Goal: Information Seeking & Learning: Learn about a topic

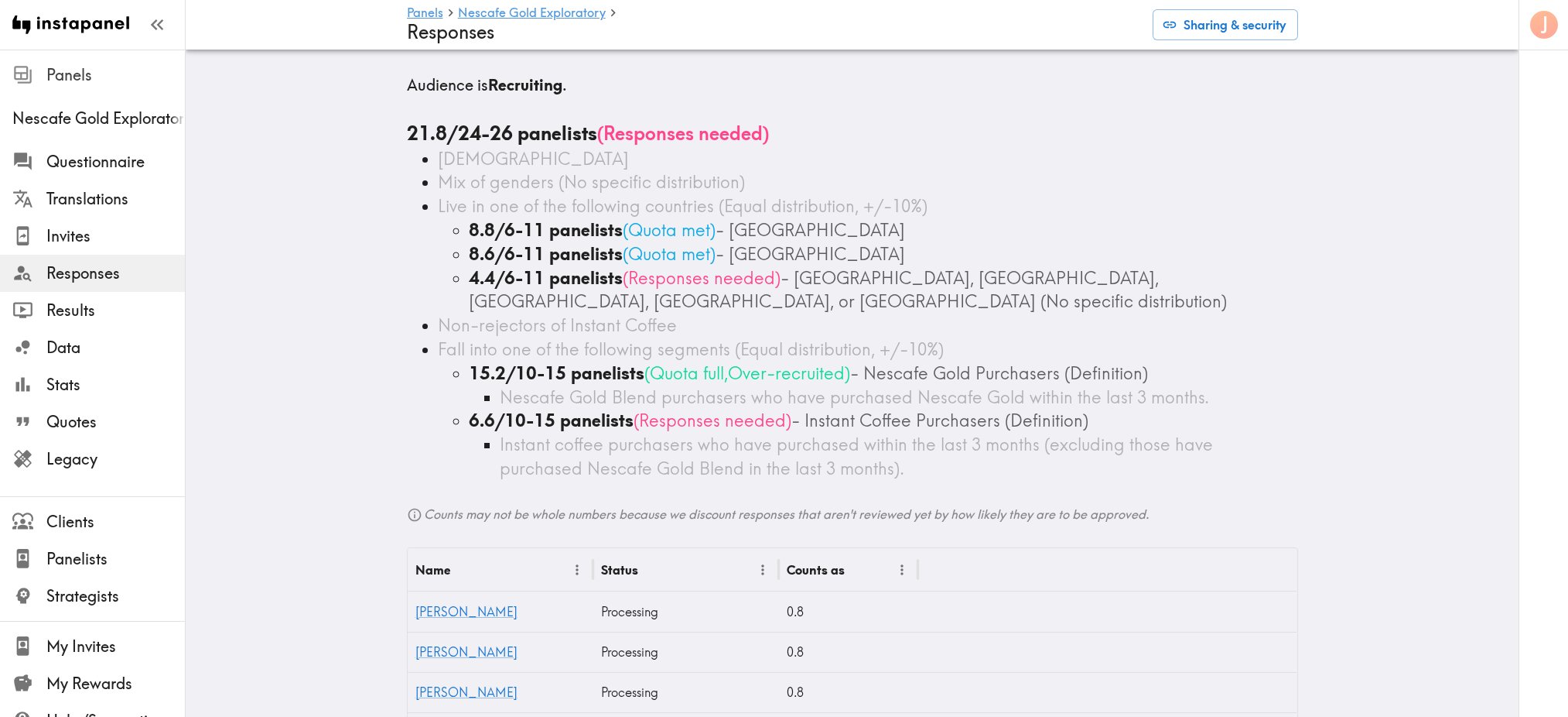
scroll to position [359, 0]
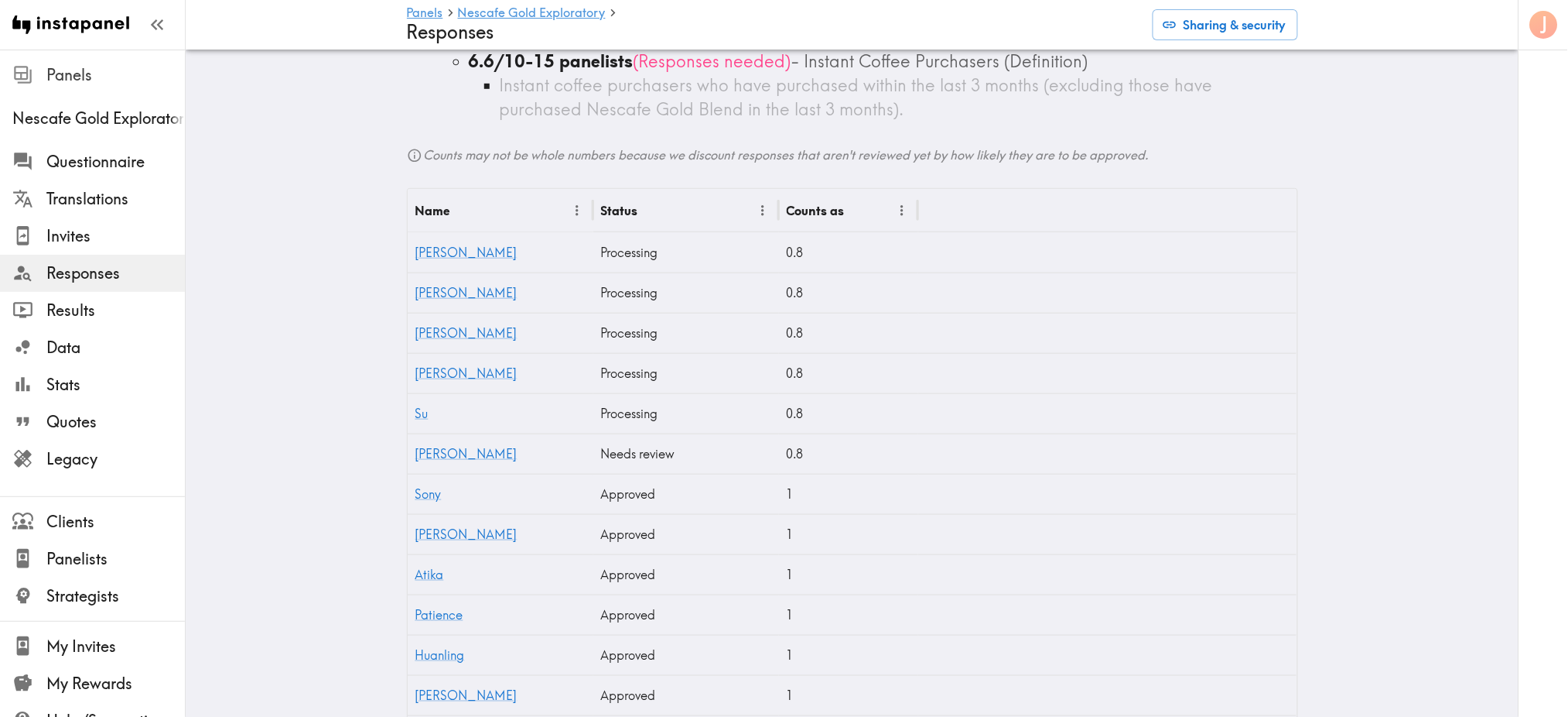
click at [91, 78] on span "Panels" at bounding box center [116, 74] width 138 height 22
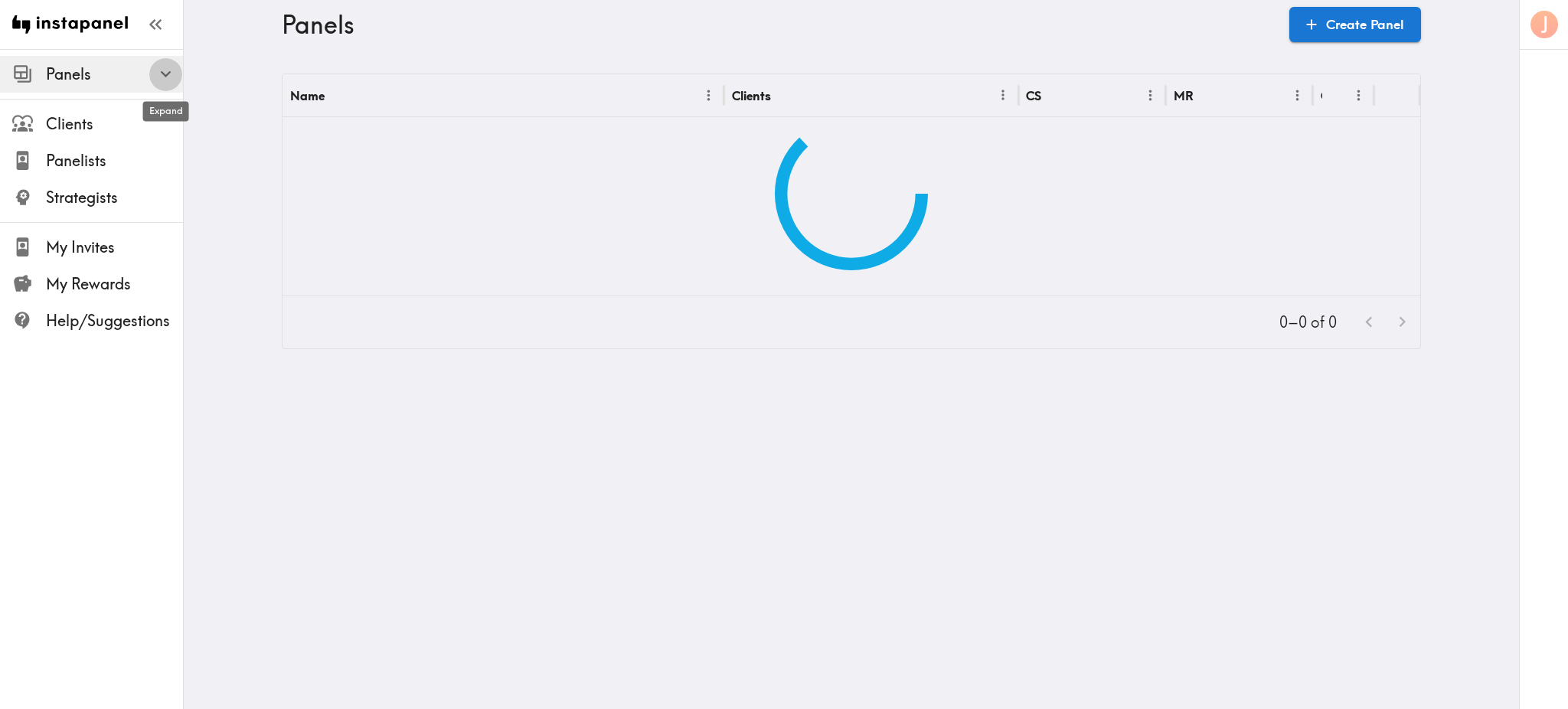
click at [165, 71] on icon "button" at bounding box center [165, 74] width 21 height 21
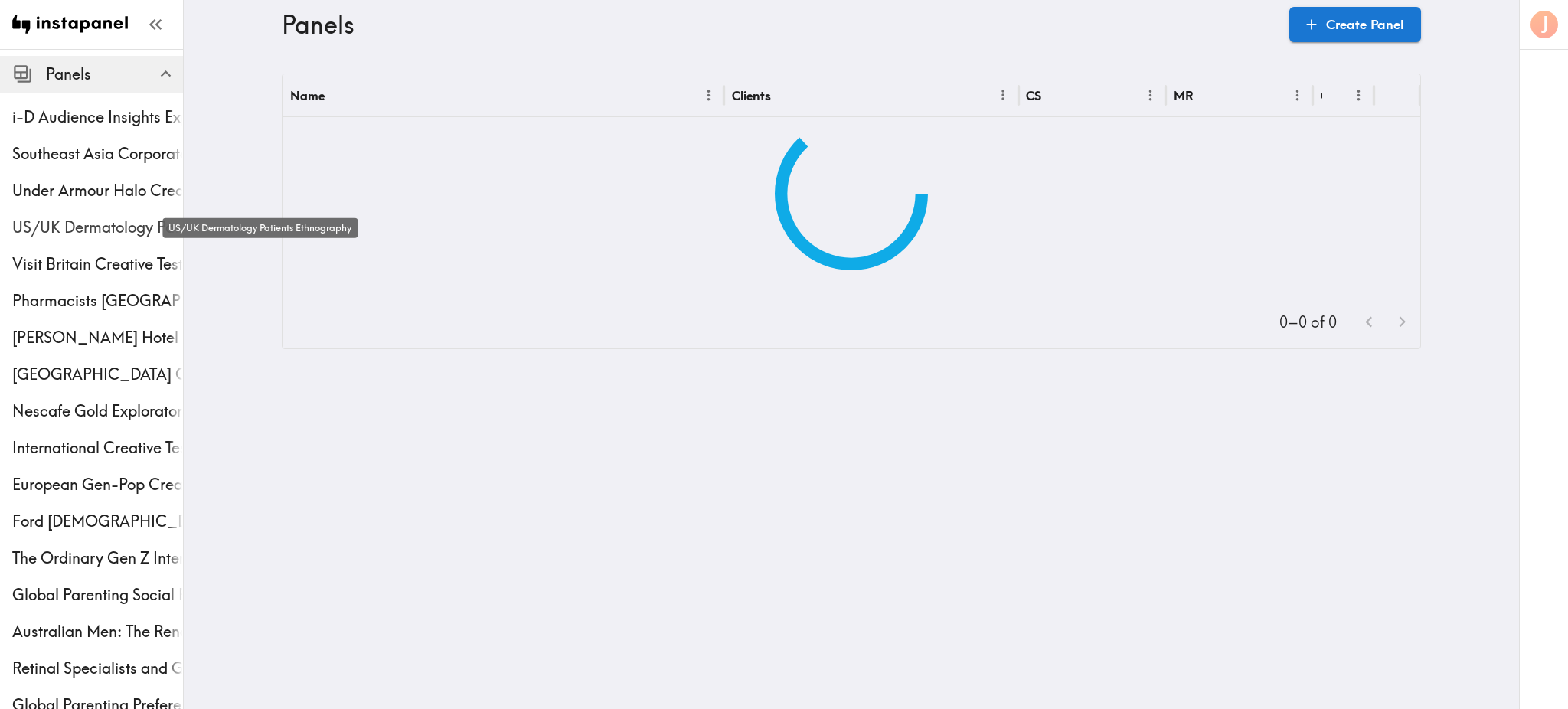
click at [115, 233] on span "US/UK Dermatology Patients Ethnography" at bounding box center [97, 227] width 171 height 22
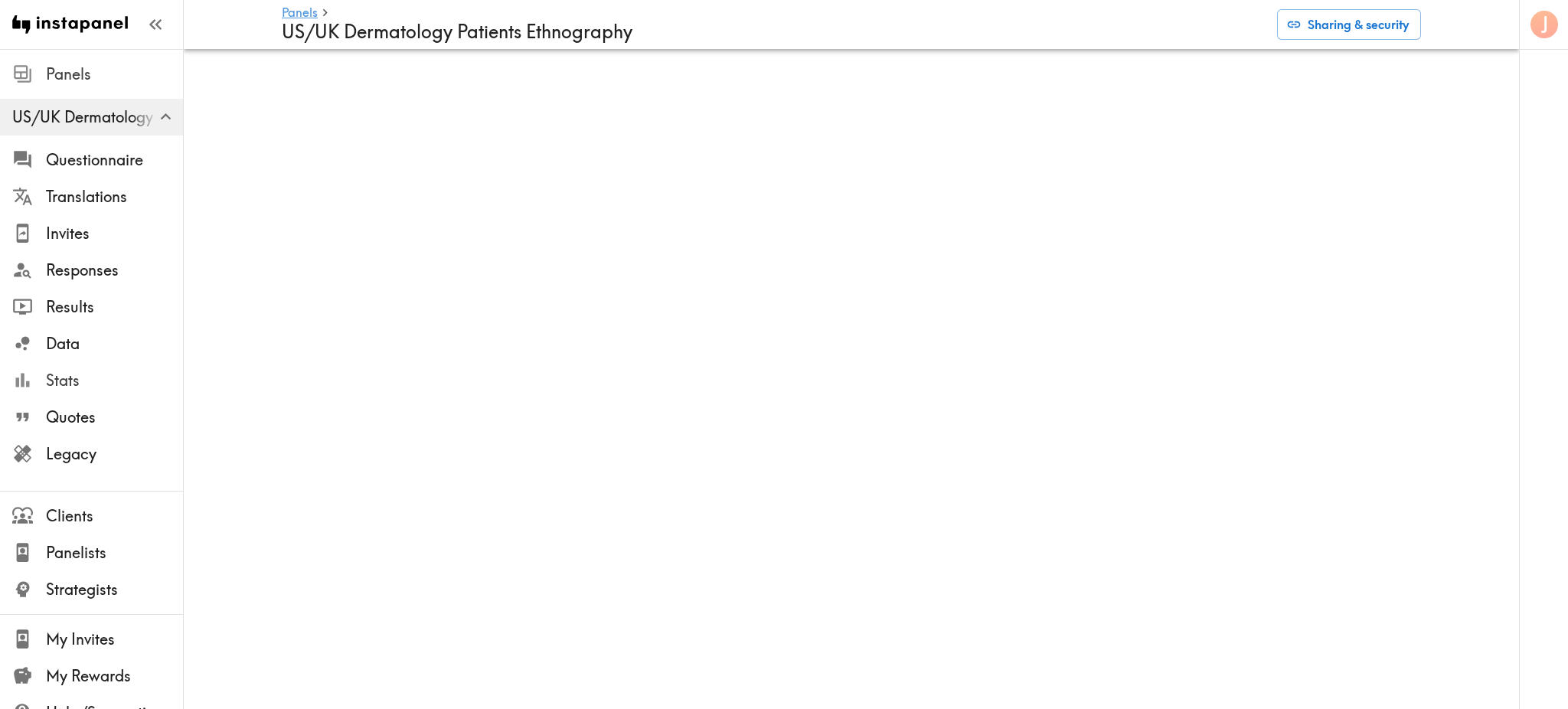
click at [96, 386] on span "Stats" at bounding box center [114, 380] width 137 height 22
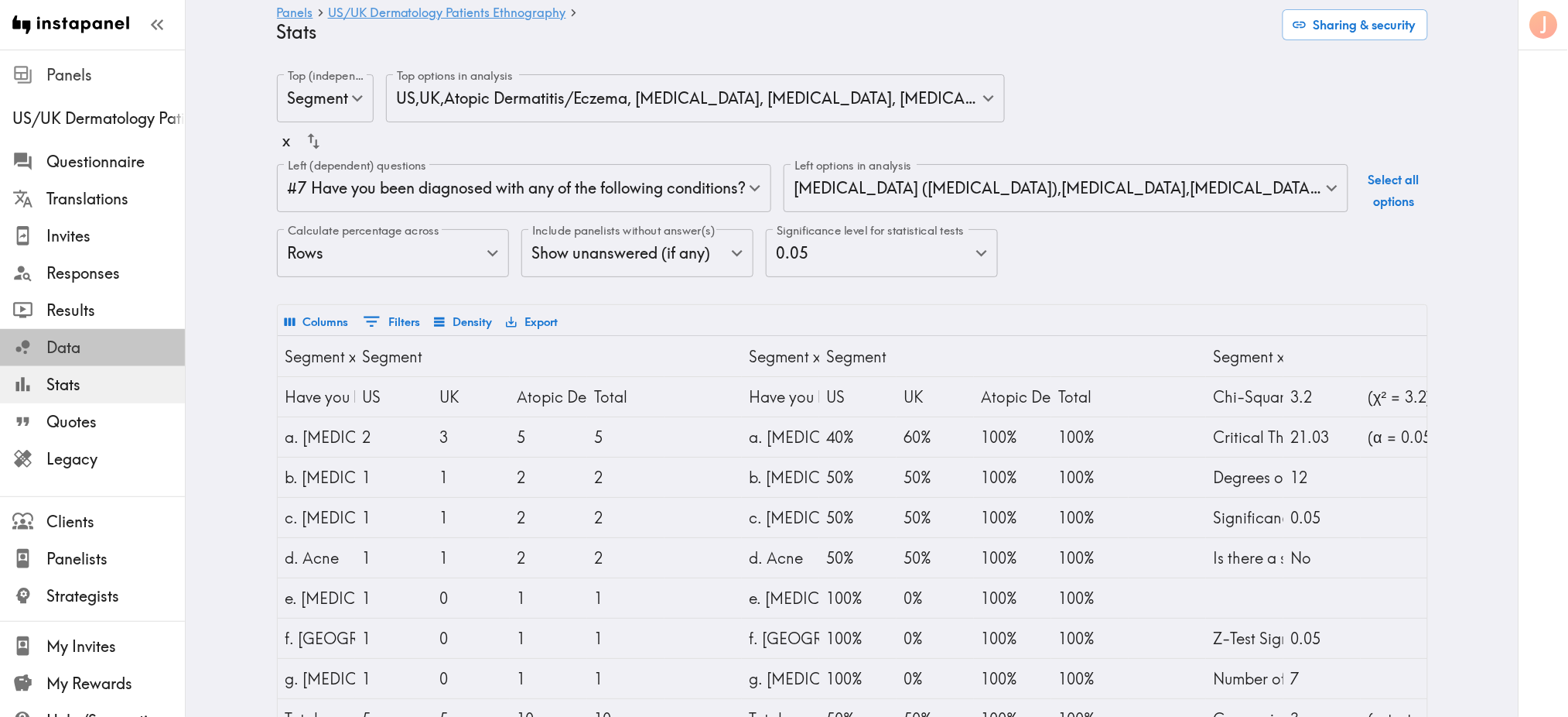
click at [93, 346] on span "Data" at bounding box center [116, 348] width 138 height 22
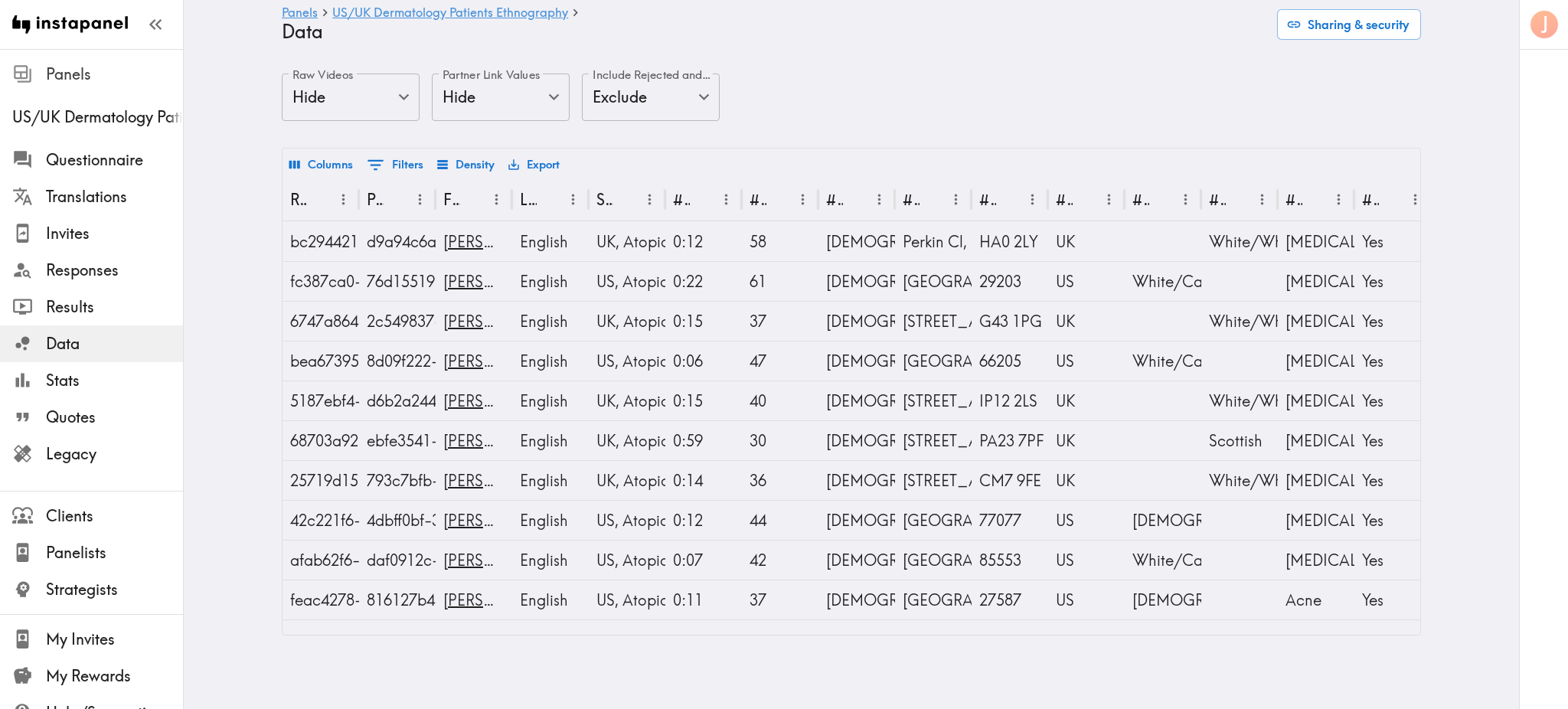
click at [663, 95] on body "Instapanel - Panels - US/[GEOGRAPHIC_DATA] Dermatology Patients Ethnography - D…" at bounding box center [784, 354] width 1568 height 610
click at [663, 95] on div at bounding box center [784, 354] width 1568 height 709
click at [536, 112] on body "Instapanel - Panels - US/[GEOGRAPHIC_DATA] Dermatology Patients Ethnography - D…" at bounding box center [784, 354] width 1568 height 610
click at [536, 112] on div at bounding box center [784, 354] width 1568 height 709
click at [70, 383] on span "Stats" at bounding box center [114, 380] width 137 height 22
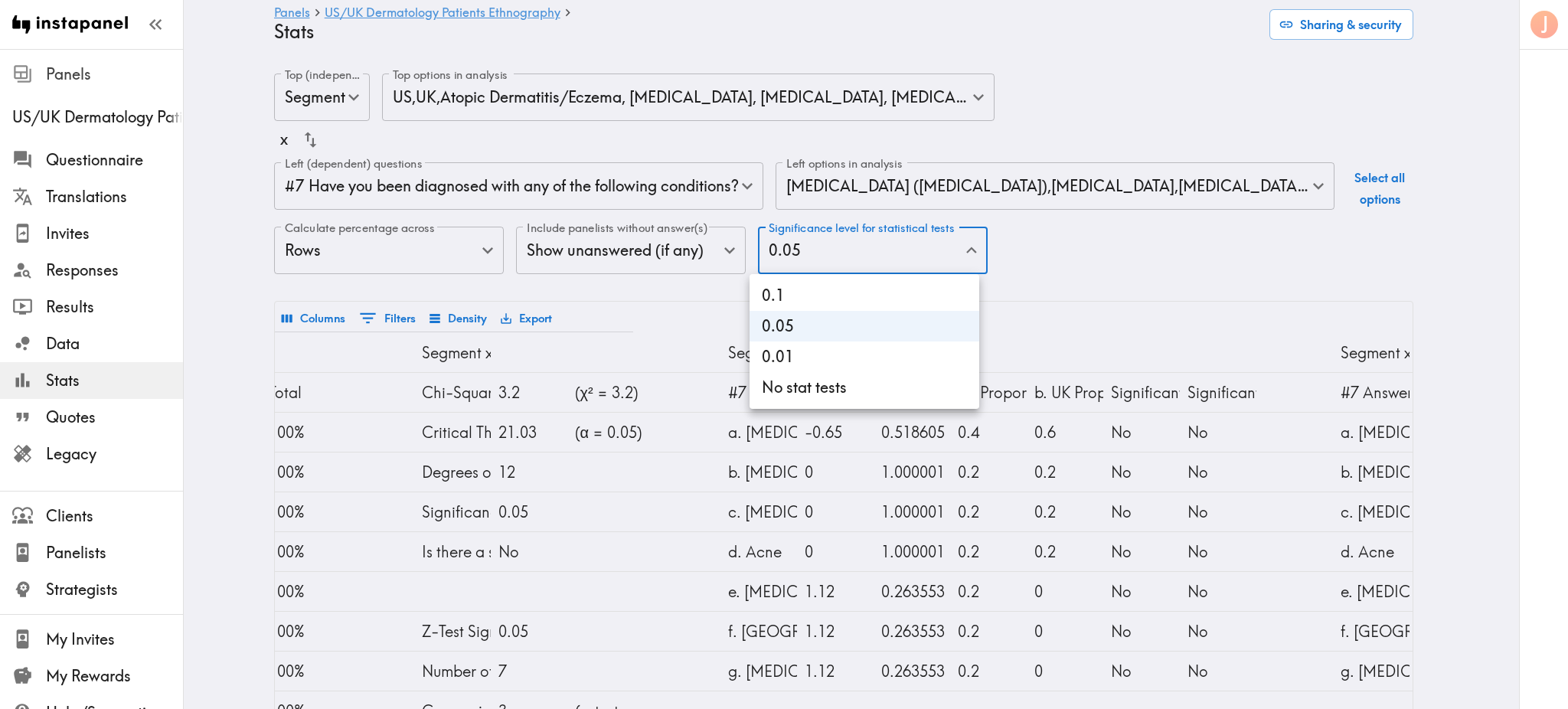
click at [907, 255] on body "Instapanel - Panels - [GEOGRAPHIC_DATA]/[GEOGRAPHIC_DATA] Dermatology Patients …" at bounding box center [784, 450] width 1568 height 802
click at [860, 381] on li "No stat tests" at bounding box center [863, 387] width 229 height 30
type input "0"
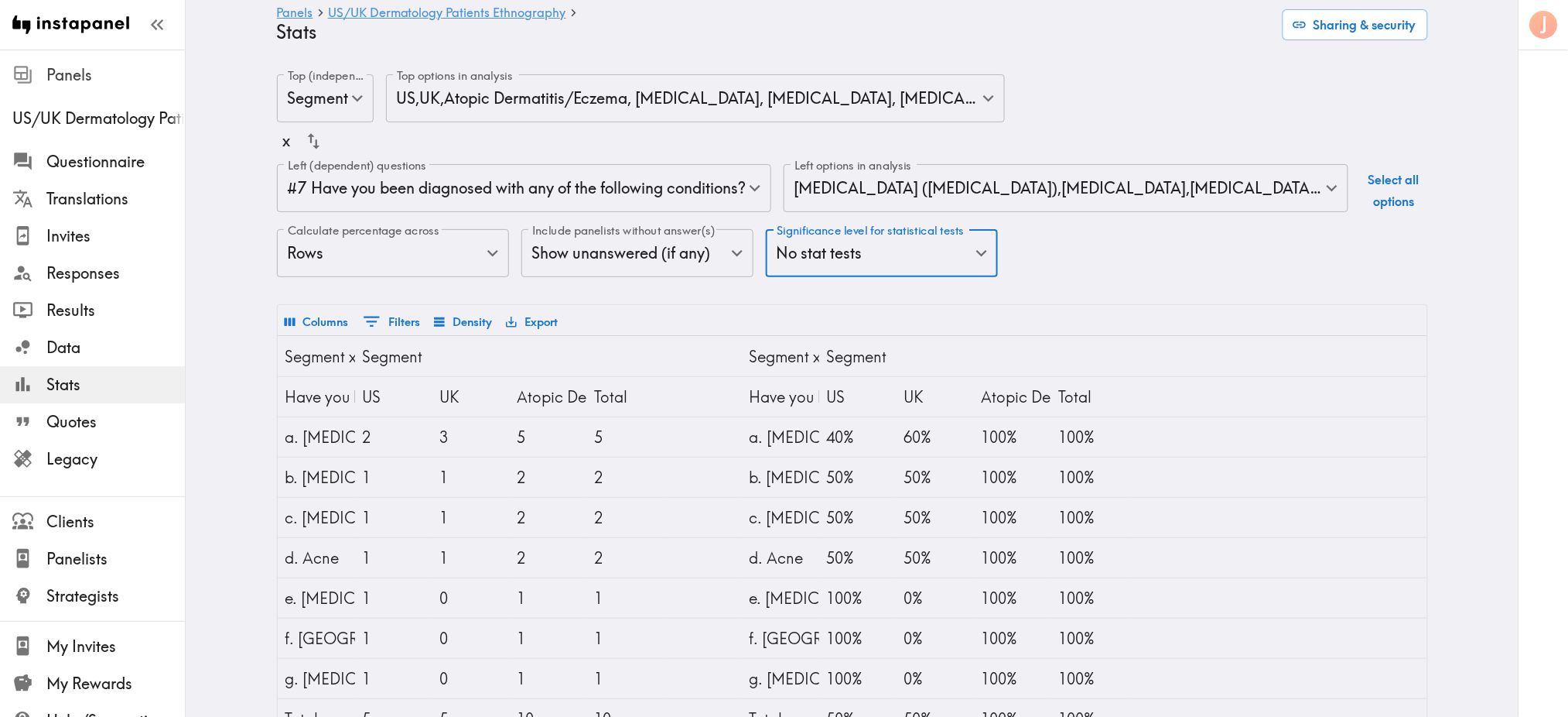
click at [311, 316] on button "Columns" at bounding box center [317, 322] width 72 height 26
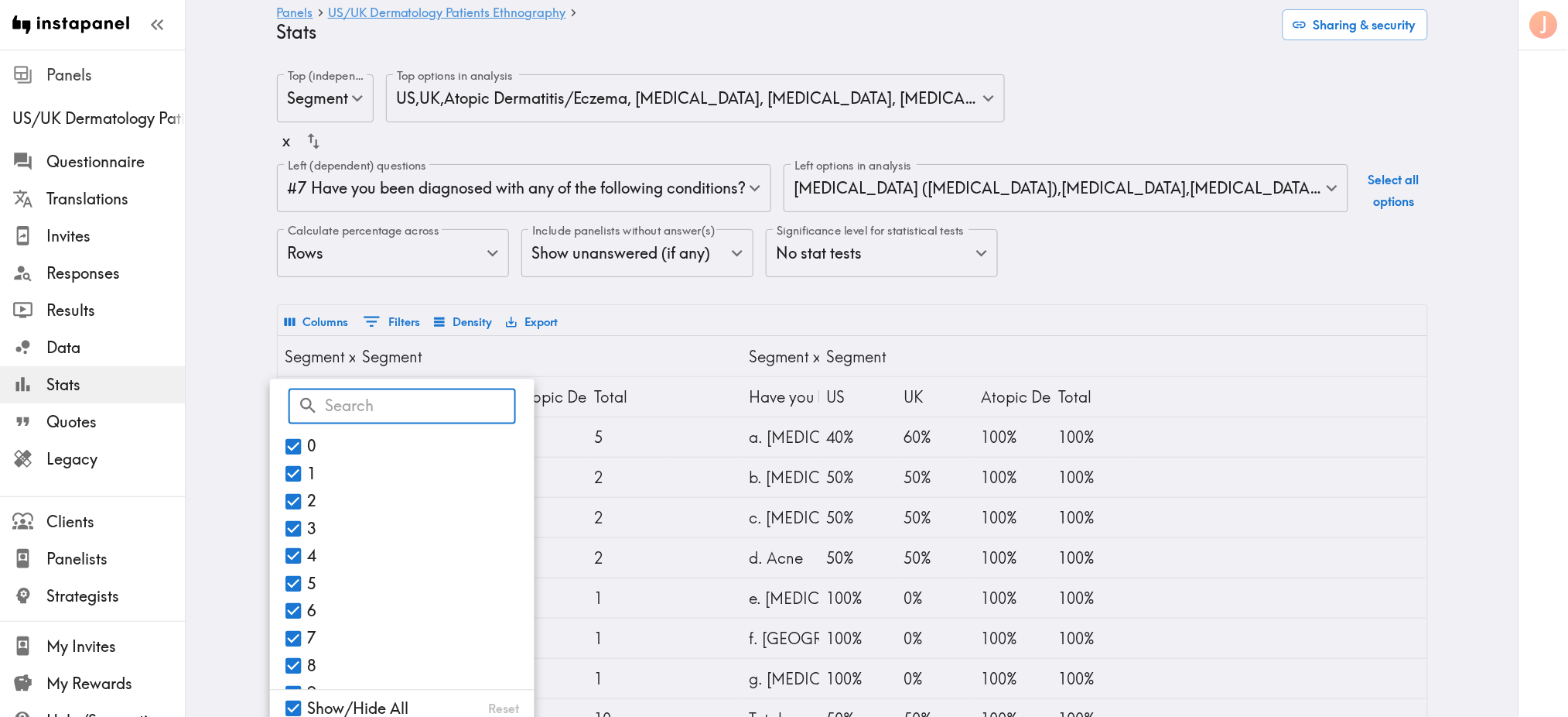
click at [311, 316] on button "Columns" at bounding box center [317, 322] width 72 height 26
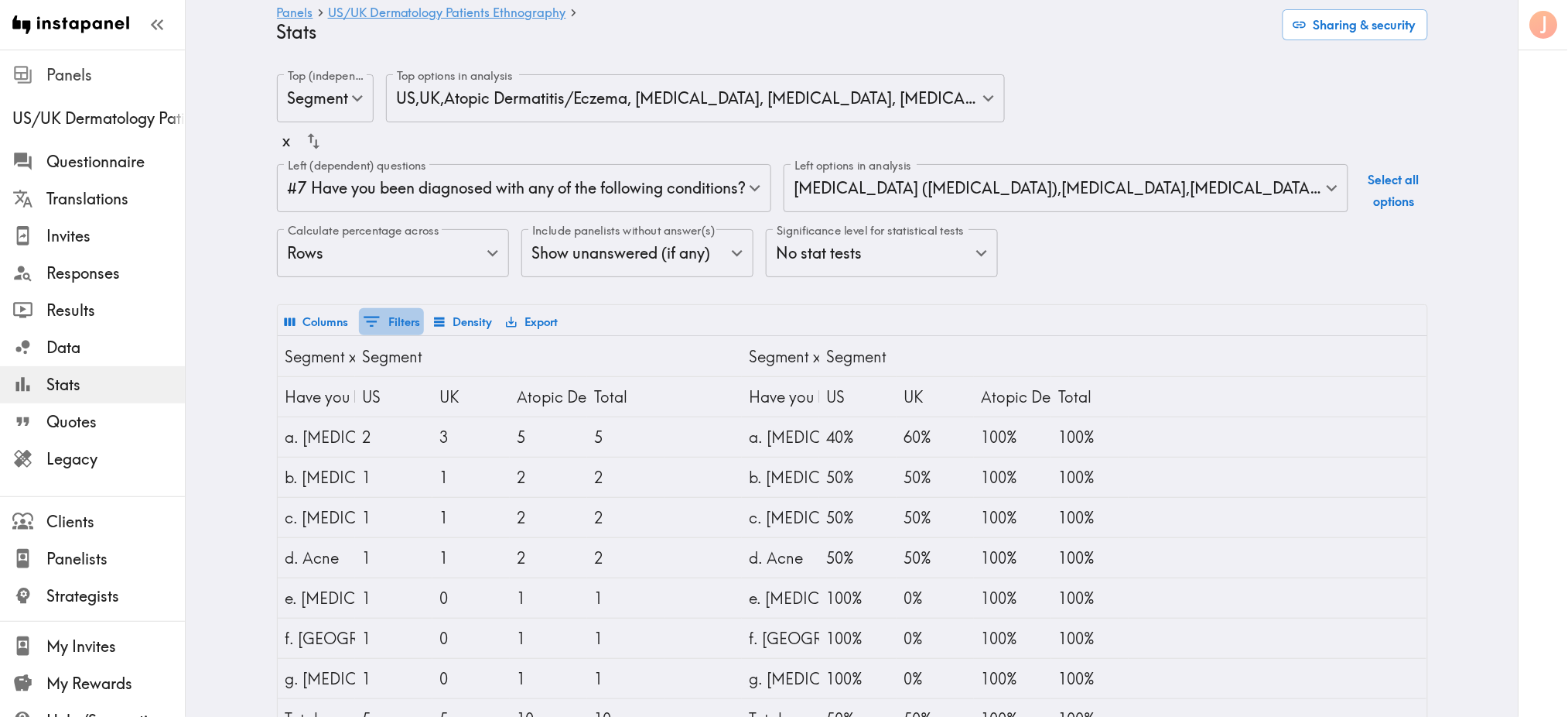
click at [373, 318] on icon "Show filters" at bounding box center [372, 321] width 21 height 21
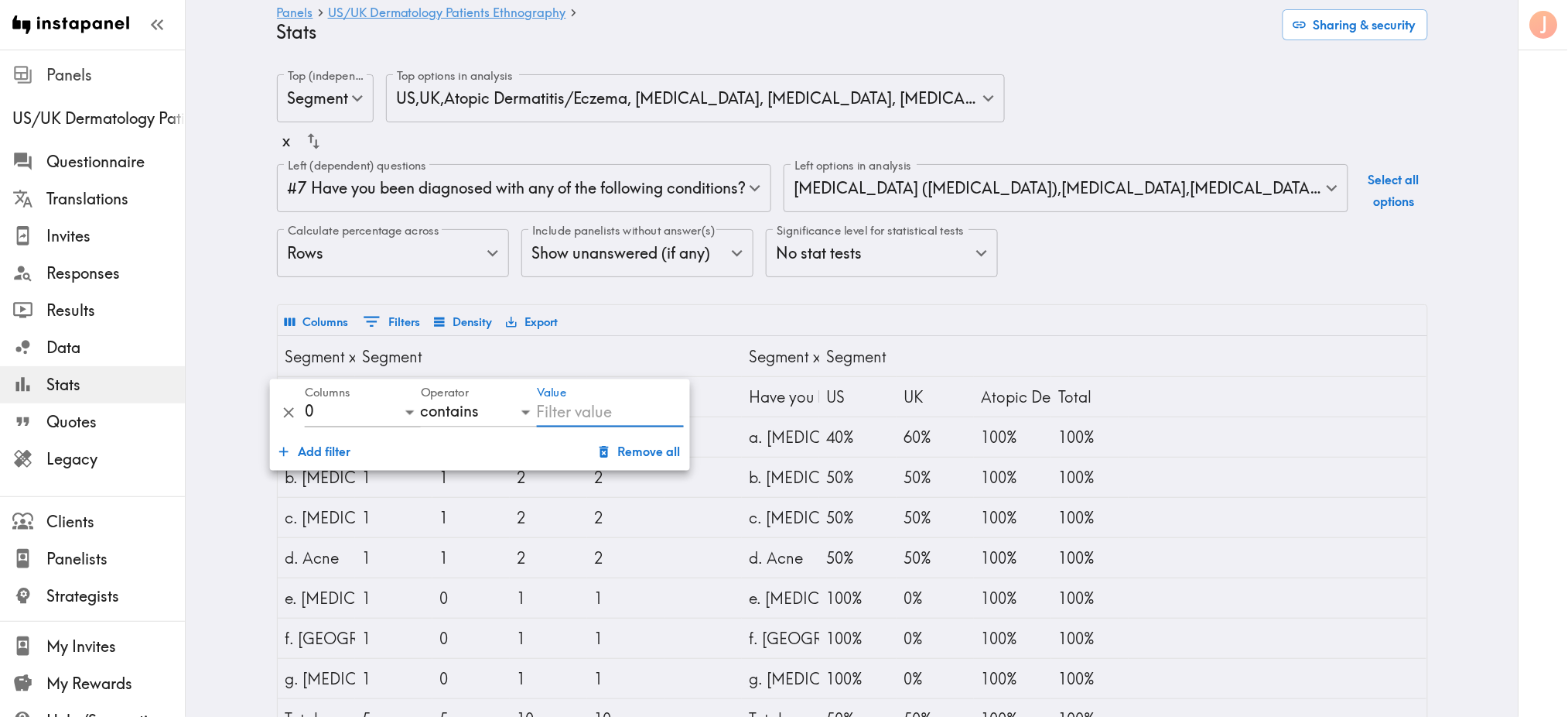
click at [373, 318] on icon "Show filters" at bounding box center [372, 321] width 21 height 21
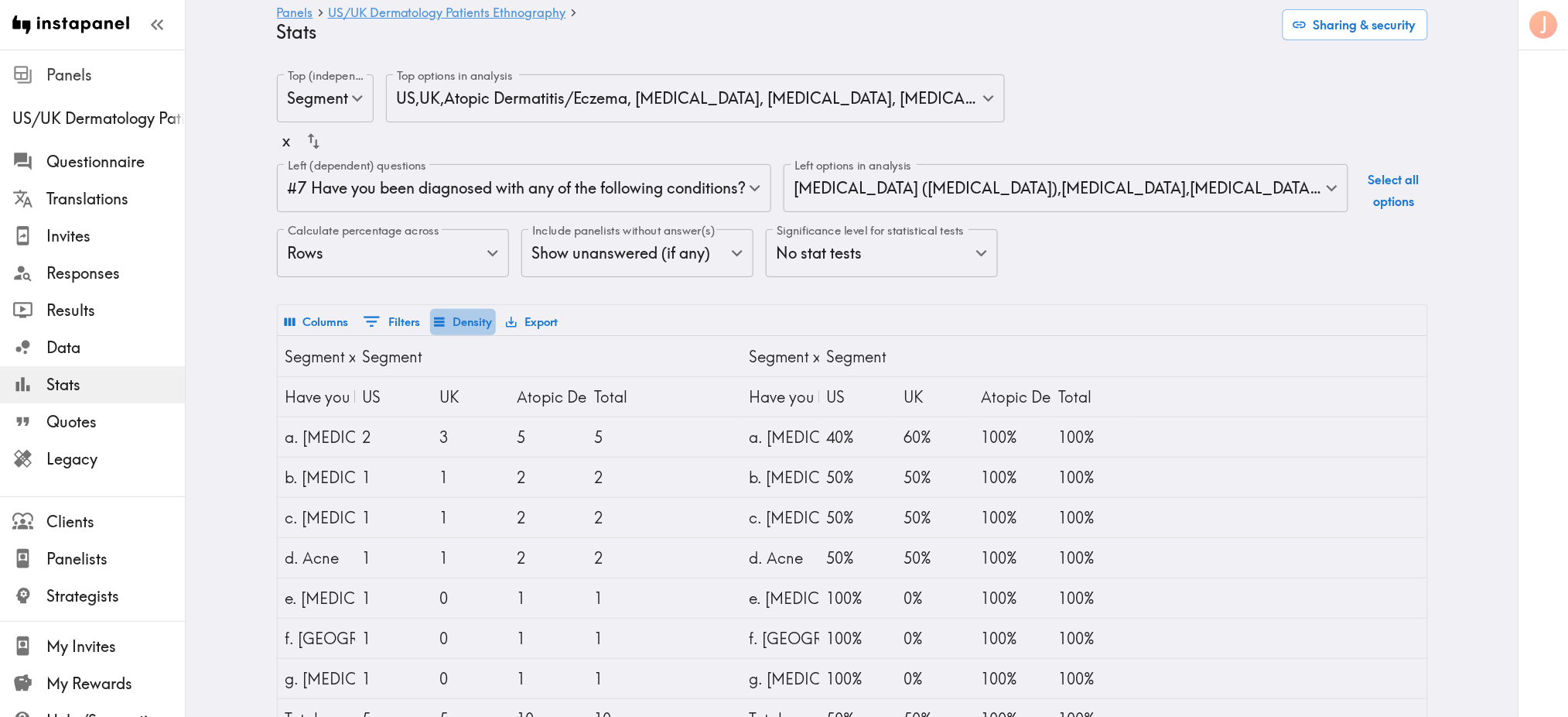
click at [440, 317] on button "Density" at bounding box center [463, 322] width 66 height 26
click at [528, 313] on button "Export" at bounding box center [532, 322] width 60 height 26
click at [607, 307] on div "Columns 0 Filters Density Export" at bounding box center [852, 320] width 1150 height 30
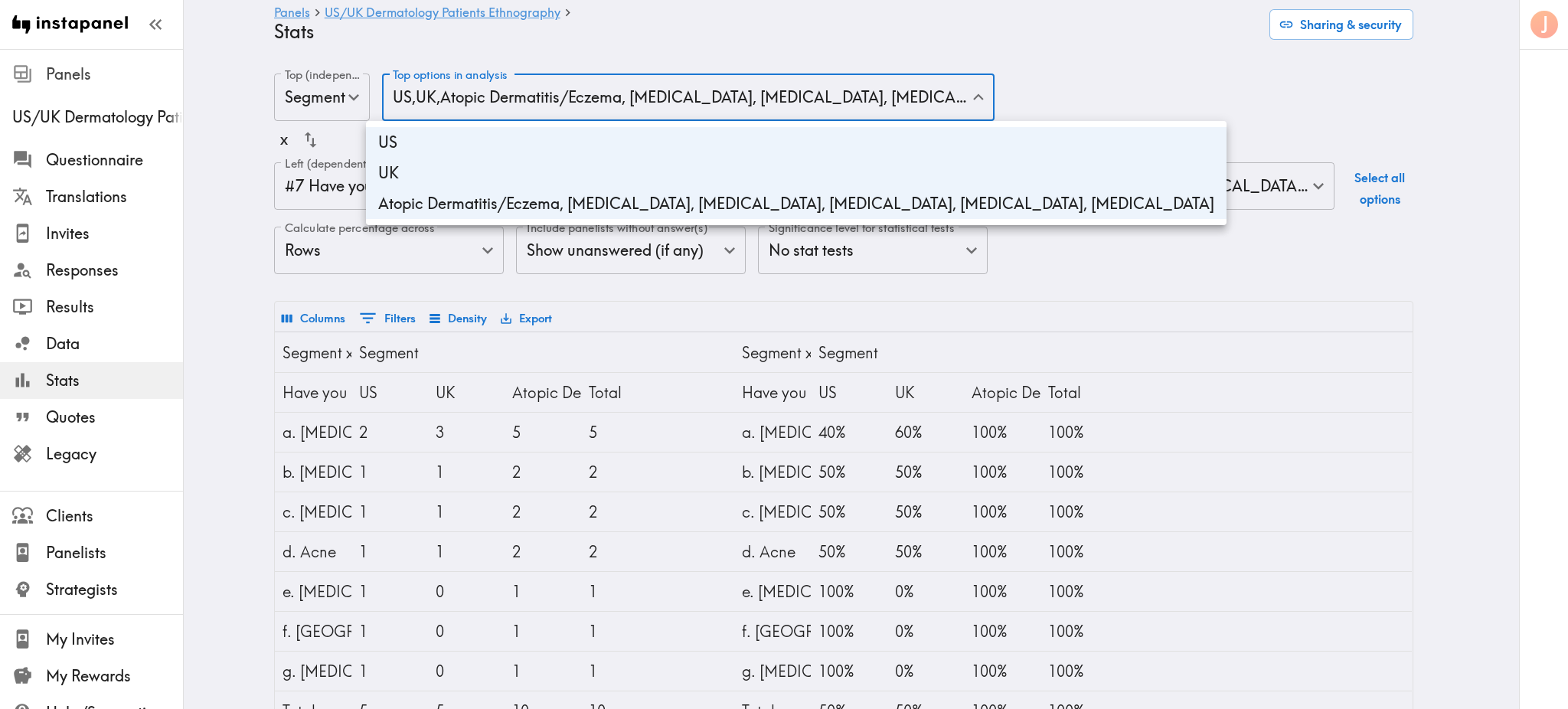
click at [479, 96] on body "Instapanel - Panels - [GEOGRAPHIC_DATA]/[GEOGRAPHIC_DATA] Dermatology Patients …" at bounding box center [784, 403] width 1568 height 706
click at [479, 96] on div at bounding box center [784, 354] width 1568 height 709
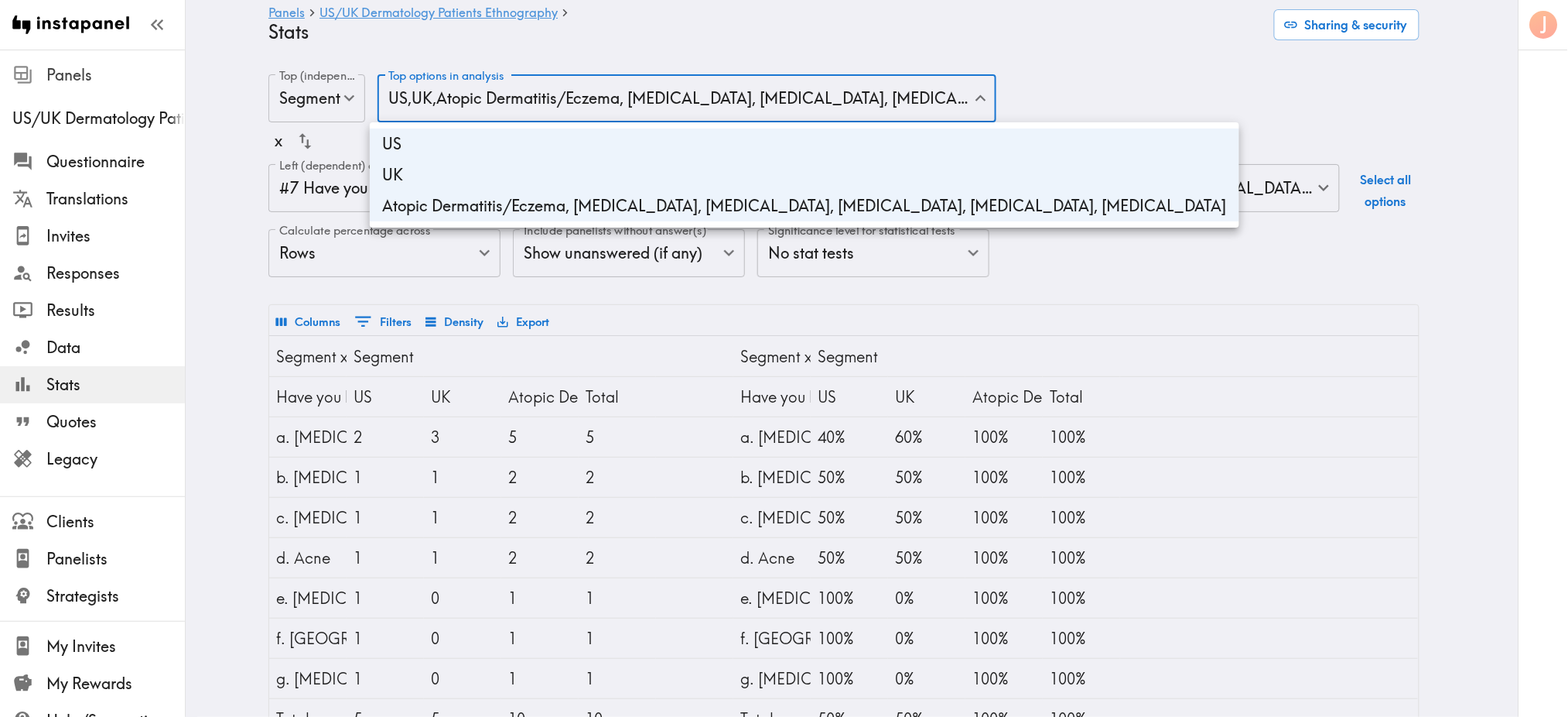
click at [484, 97] on body "Instapanel - Panels - [GEOGRAPHIC_DATA]/[GEOGRAPHIC_DATA] Dermatology Patients …" at bounding box center [784, 407] width 1568 height 714
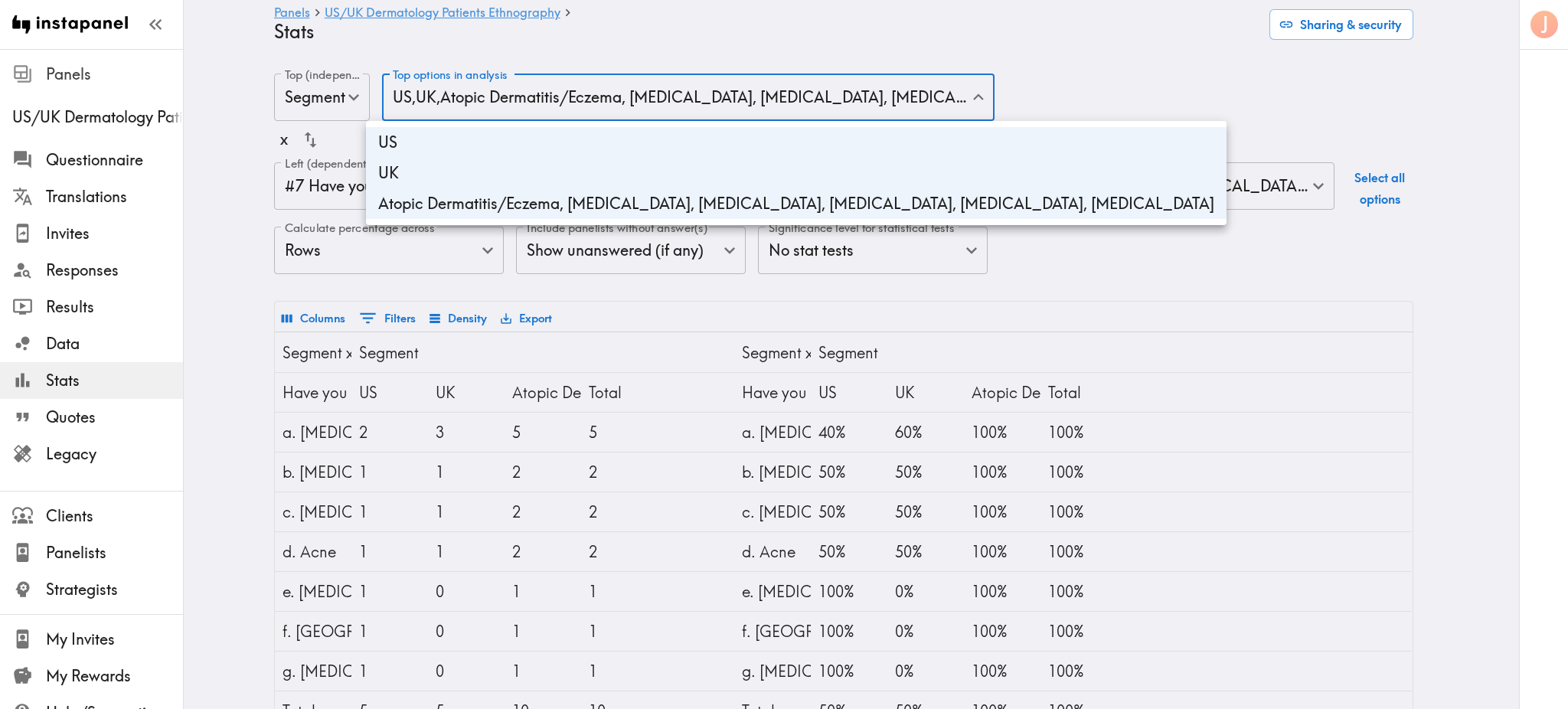
click at [479, 96] on div at bounding box center [784, 354] width 1568 height 709
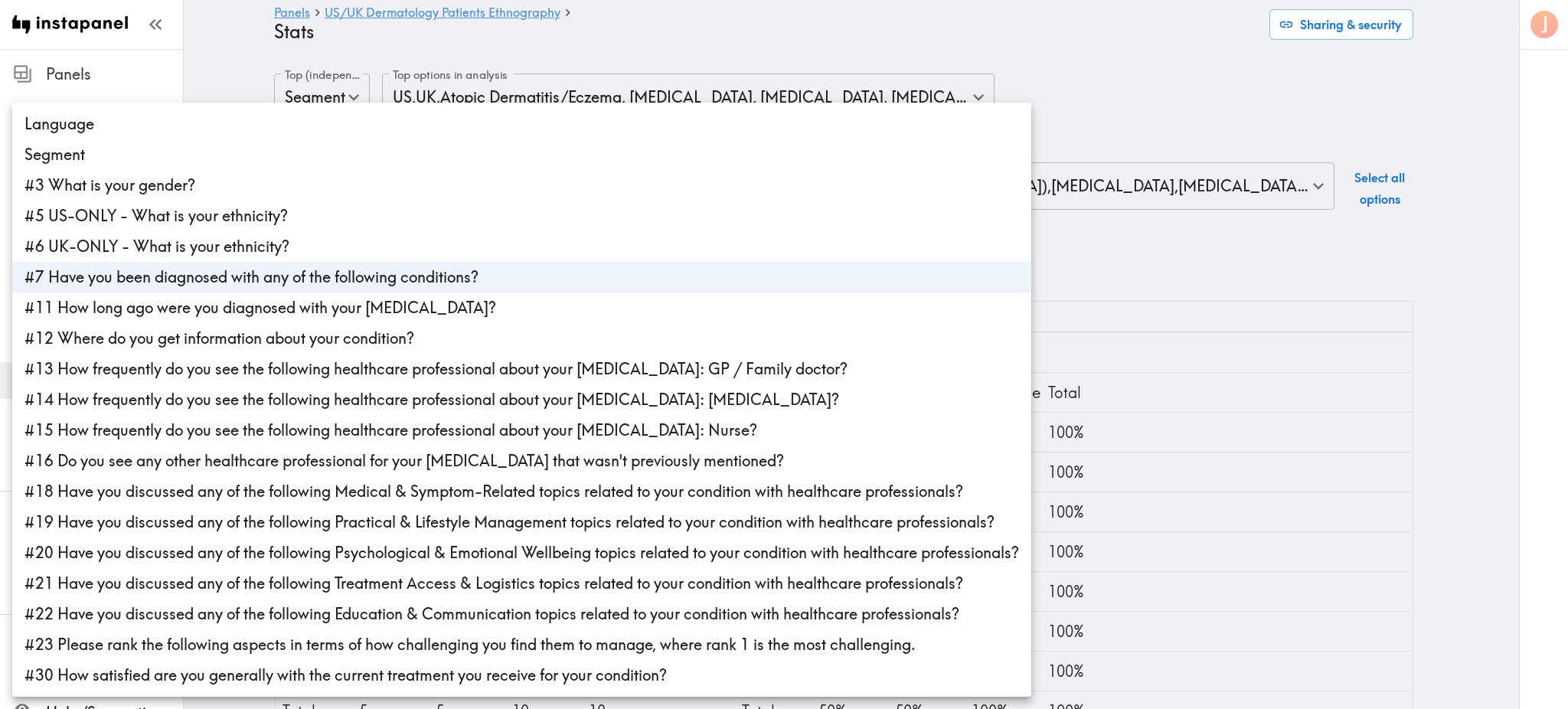
click at [436, 195] on body "Instapanel - Panels - [GEOGRAPHIC_DATA]/[GEOGRAPHIC_DATA] Dermatology Patients …" at bounding box center [784, 403] width 1568 height 706
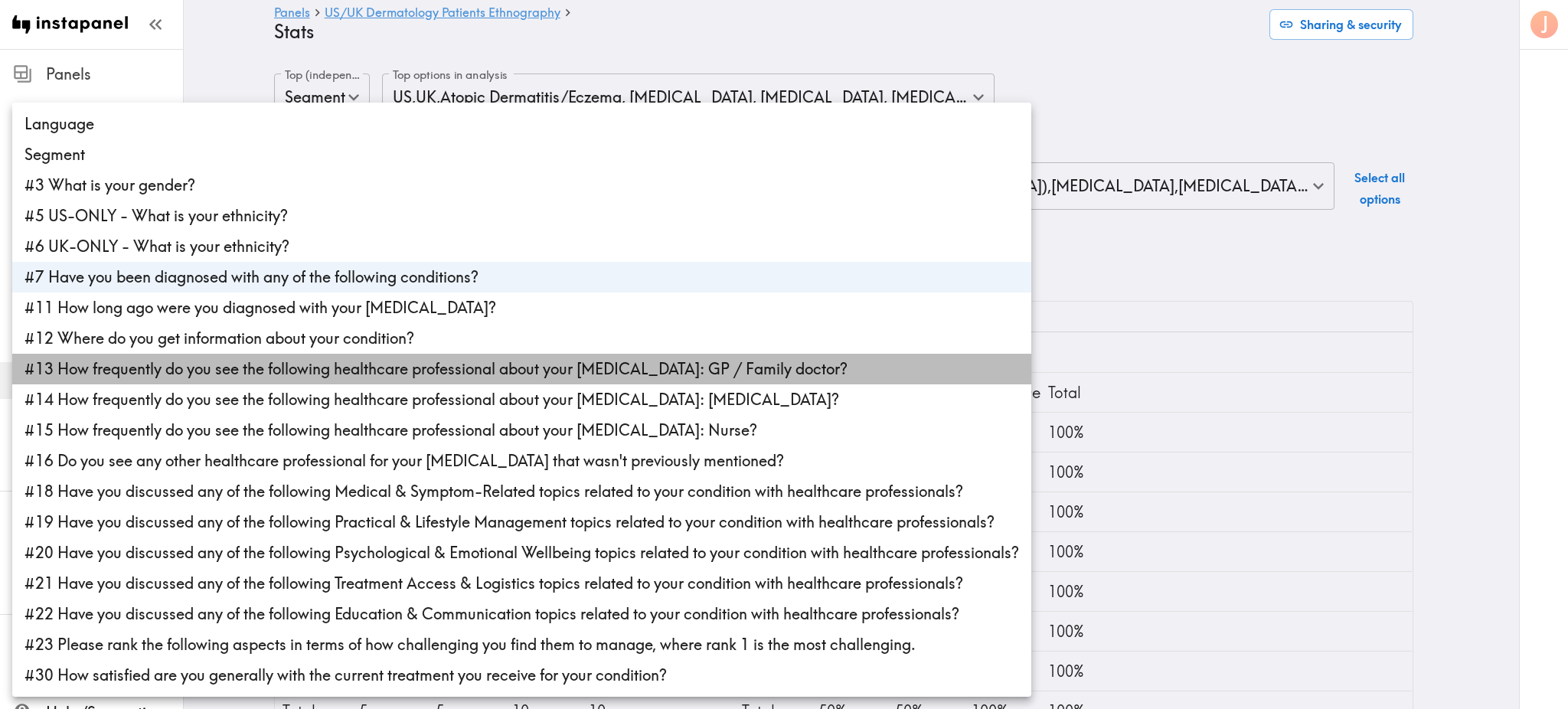
click at [410, 365] on li "#13 How frequently do you see the following healthcare professional about your …" at bounding box center [521, 368] width 1019 height 30
type input "25684cfa-0838-4400-8753-6120f80efcb0,06203235-ffbe-475f-8117-7dcafebb6acb"
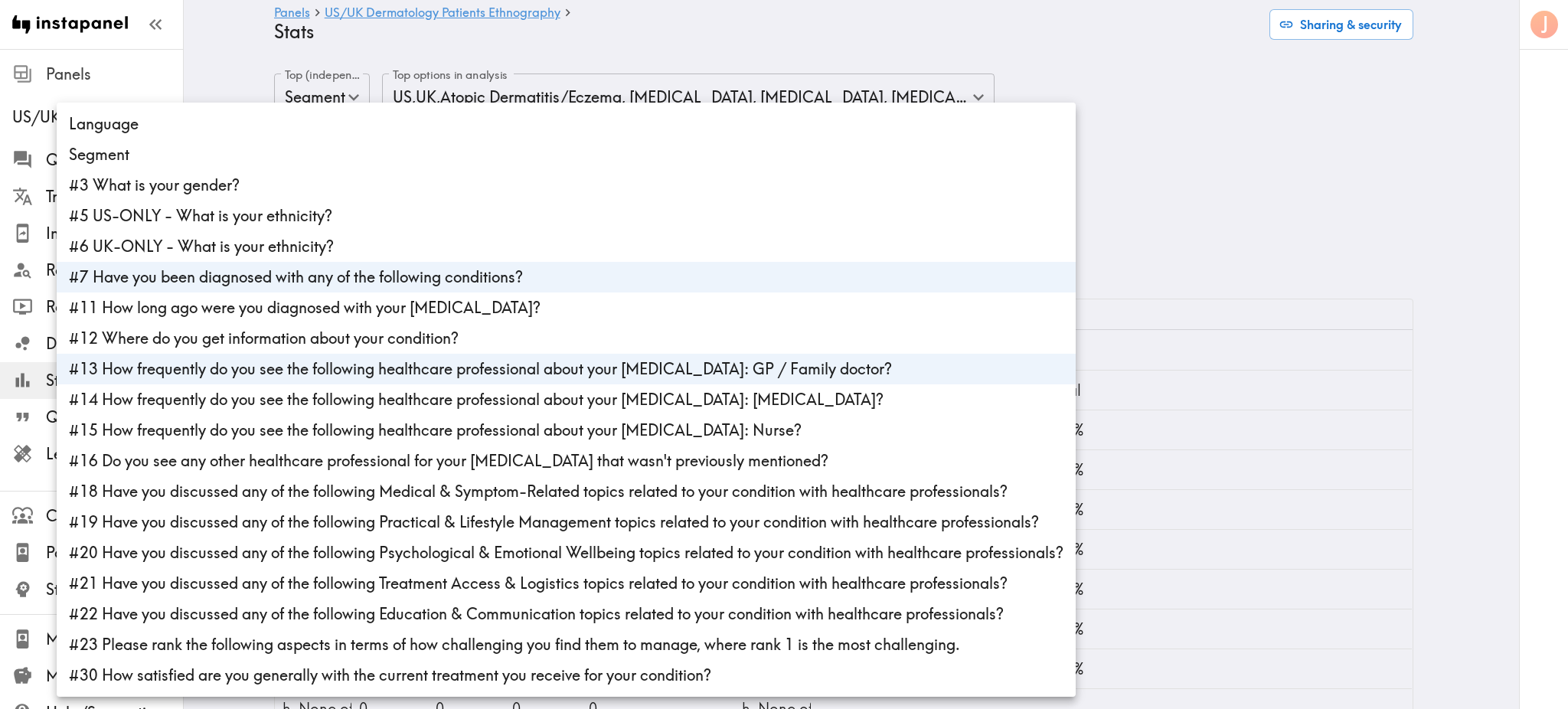
click at [1171, 162] on div at bounding box center [784, 354] width 1568 height 709
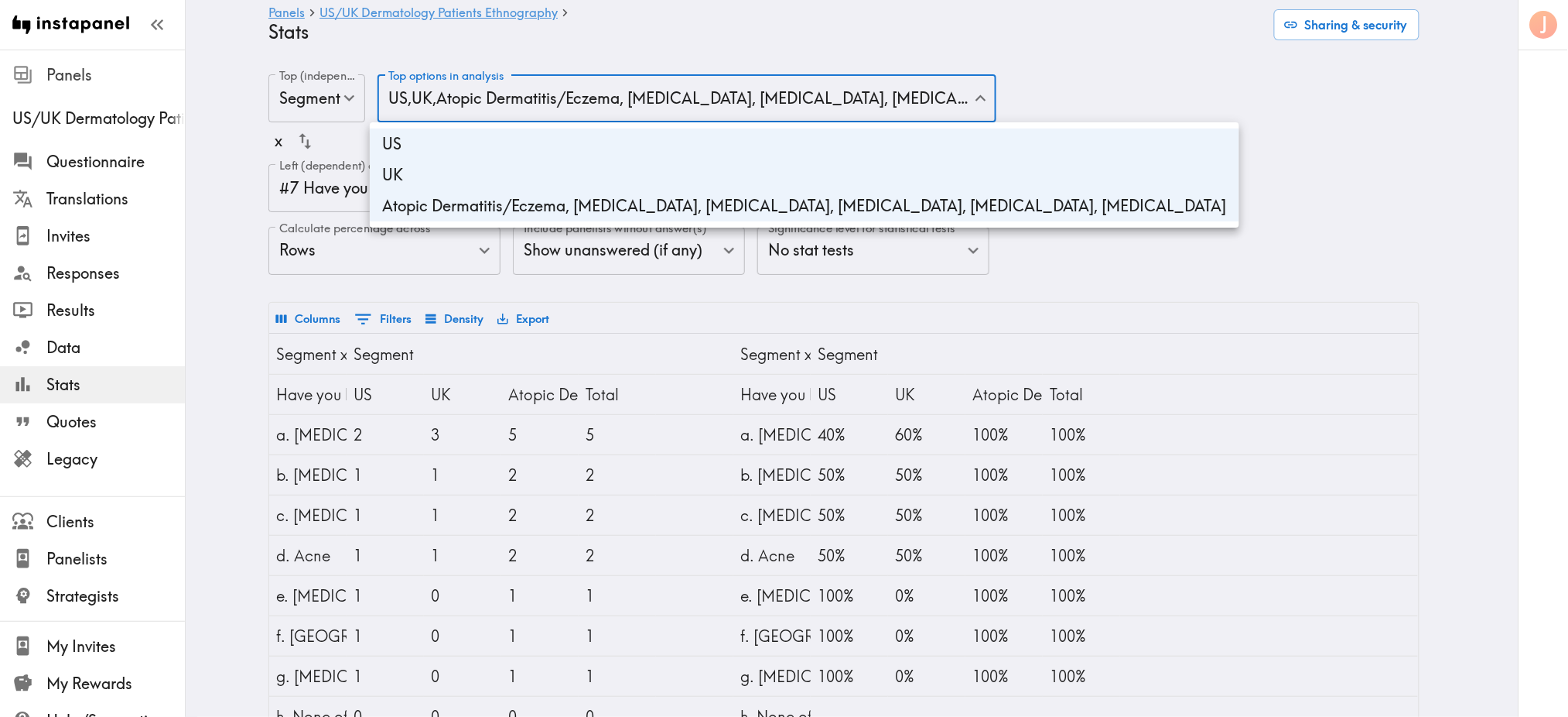
click at [689, 96] on body "Instapanel - Panels - [GEOGRAPHIC_DATA]/[GEOGRAPHIC_DATA] Dermatology Patients …" at bounding box center [784, 647] width 1568 height 1195
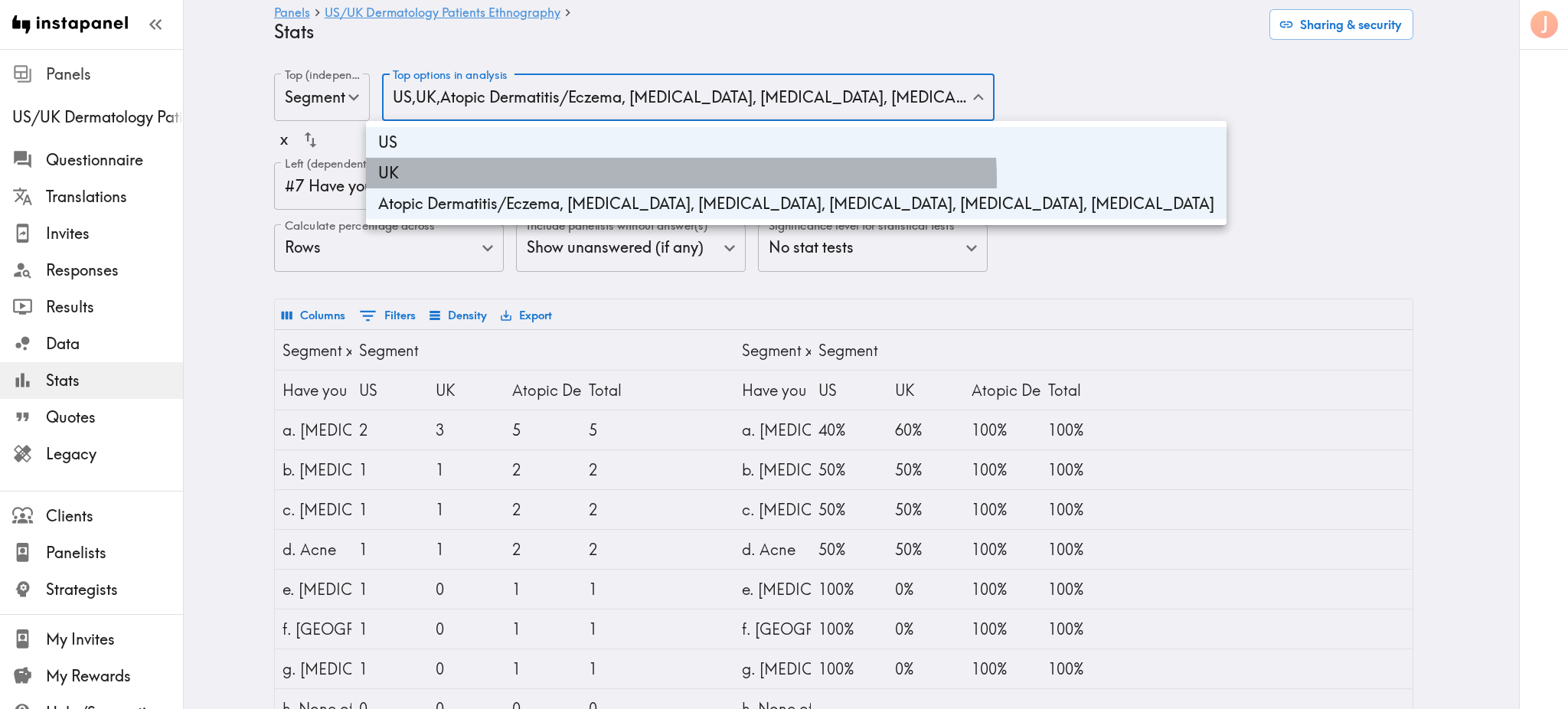
click at [657, 180] on li "UK" at bounding box center [797, 172] width 861 height 30
type input "d1042510-5ecd-4c98-b415-d167277a388e,fb48c97c-d14c-4f32-aeaa-01a8085b0cef"
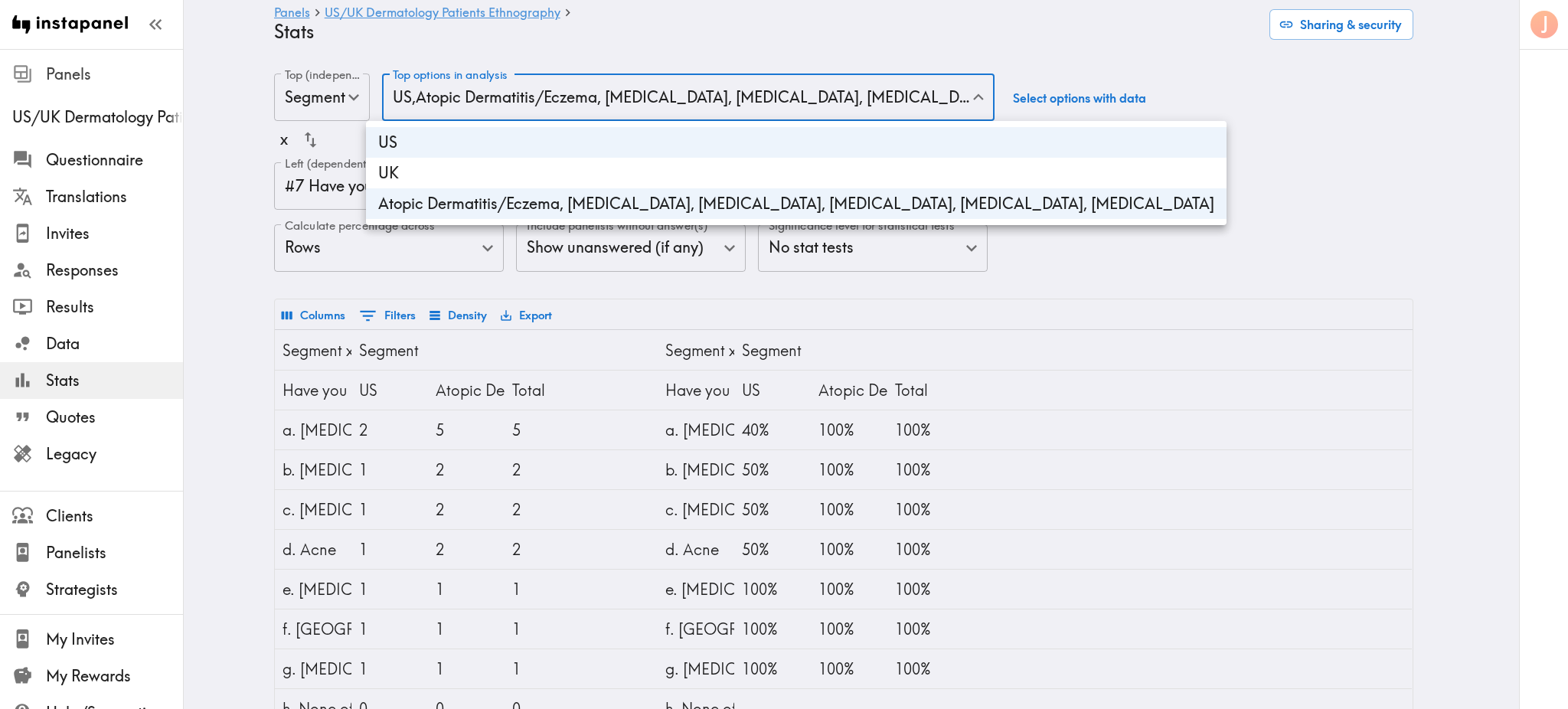
click at [300, 96] on div at bounding box center [784, 354] width 1568 height 709
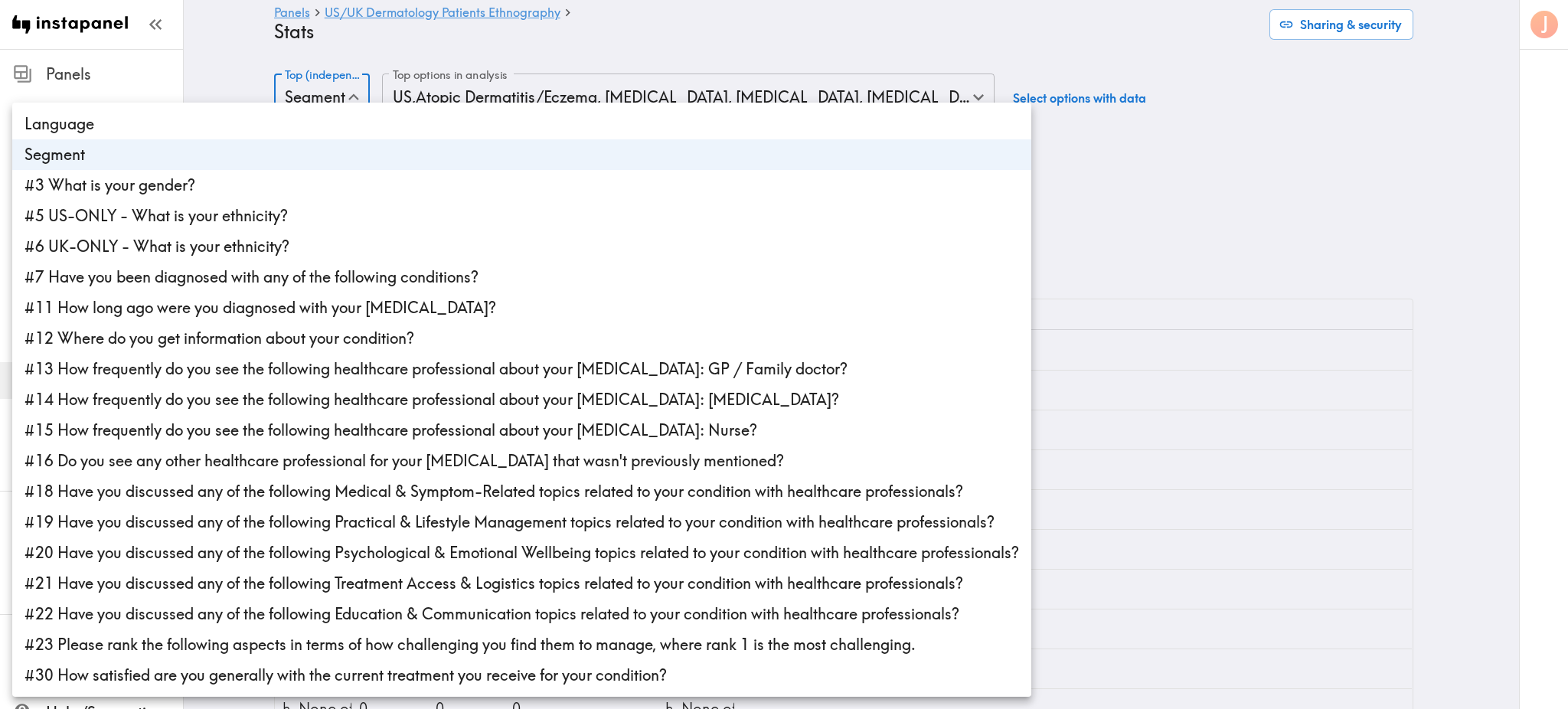
click at [300, 96] on body "Instapanel - Panels - US/UK Dermatology Patients Ethnography - Stats Panels US/…" at bounding box center [784, 640] width 1568 height 1182
click at [300, 99] on div at bounding box center [784, 354] width 1568 height 709
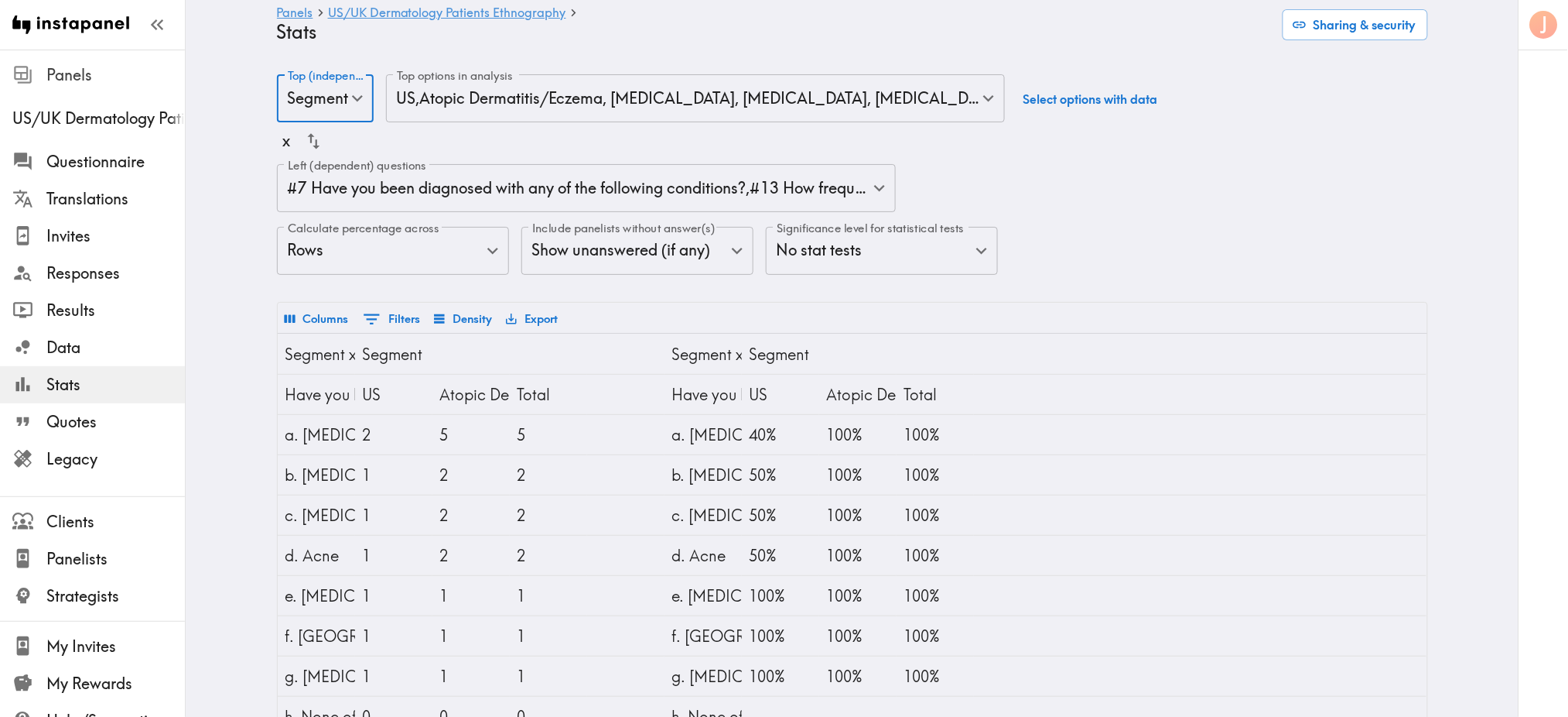
click at [102, 378] on span "Stats" at bounding box center [116, 384] width 138 height 22
click at [468, 257] on body "Instapanel - Panels - US/UK Dermatology Patients Ethnography - Stats Panels US/…" at bounding box center [784, 647] width 1568 height 1195
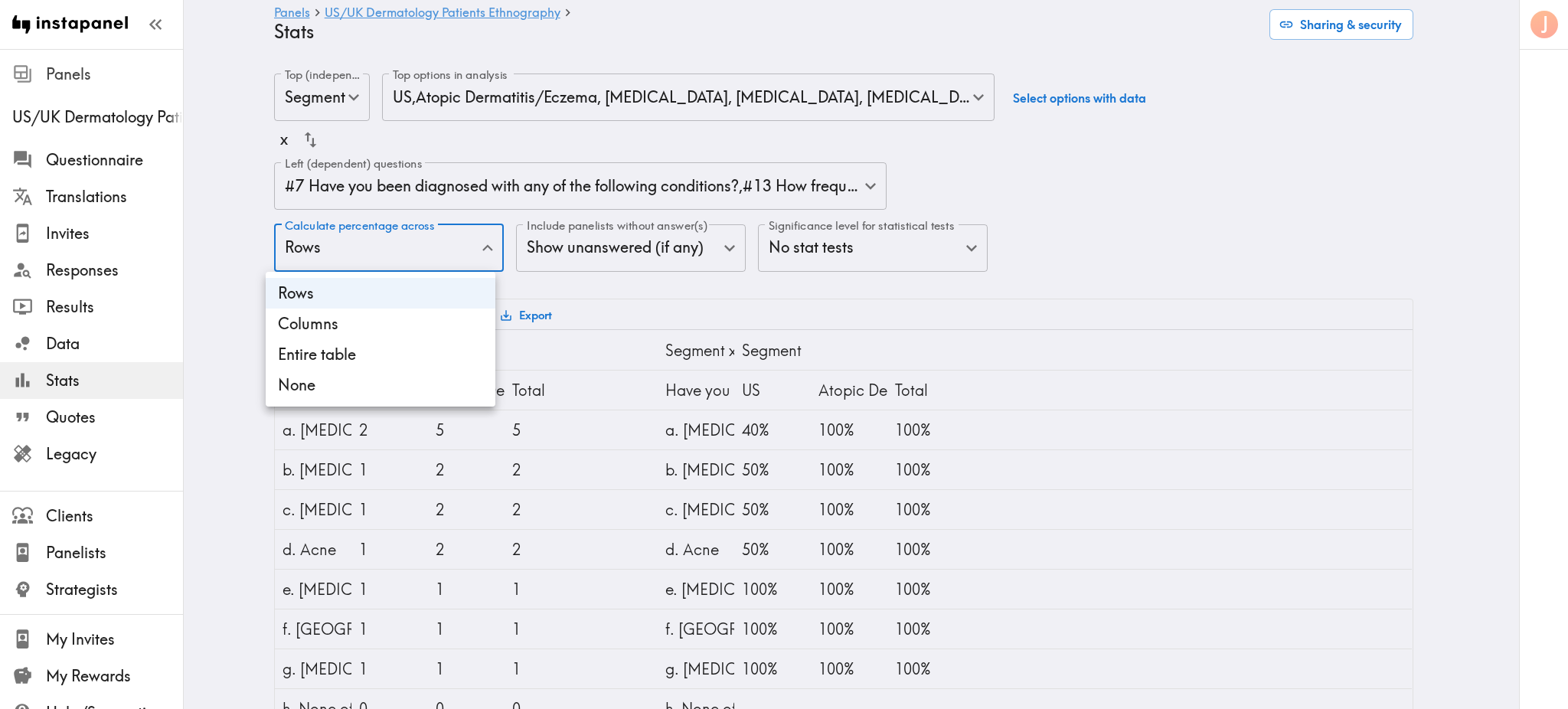
click at [432, 332] on li "Columns" at bounding box center [380, 323] width 229 height 30
type input "Columns"
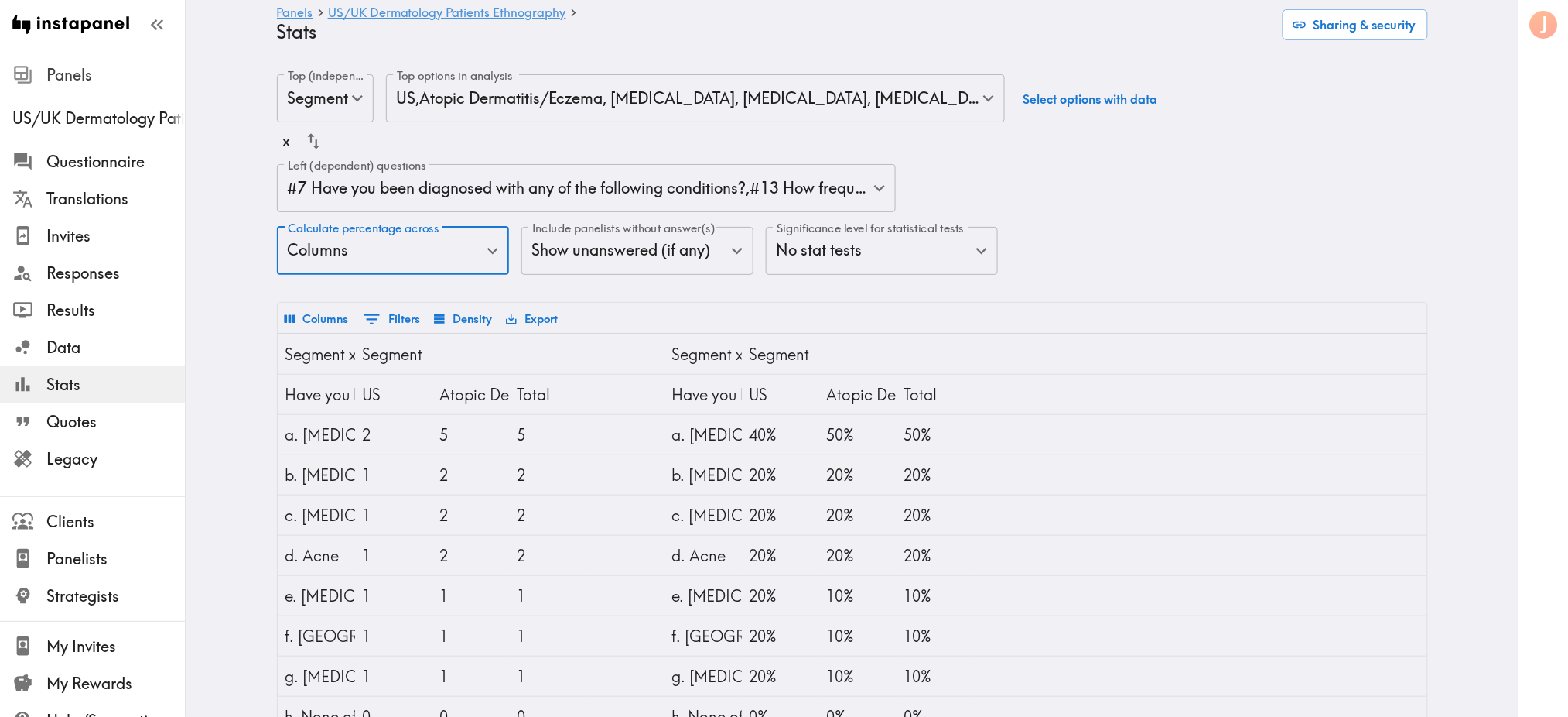
click at [488, 192] on body "Instapanel - Panels - US/UK Dermatology Patients Ethnography - Stats Panels US/…" at bounding box center [784, 647] width 1568 height 1195
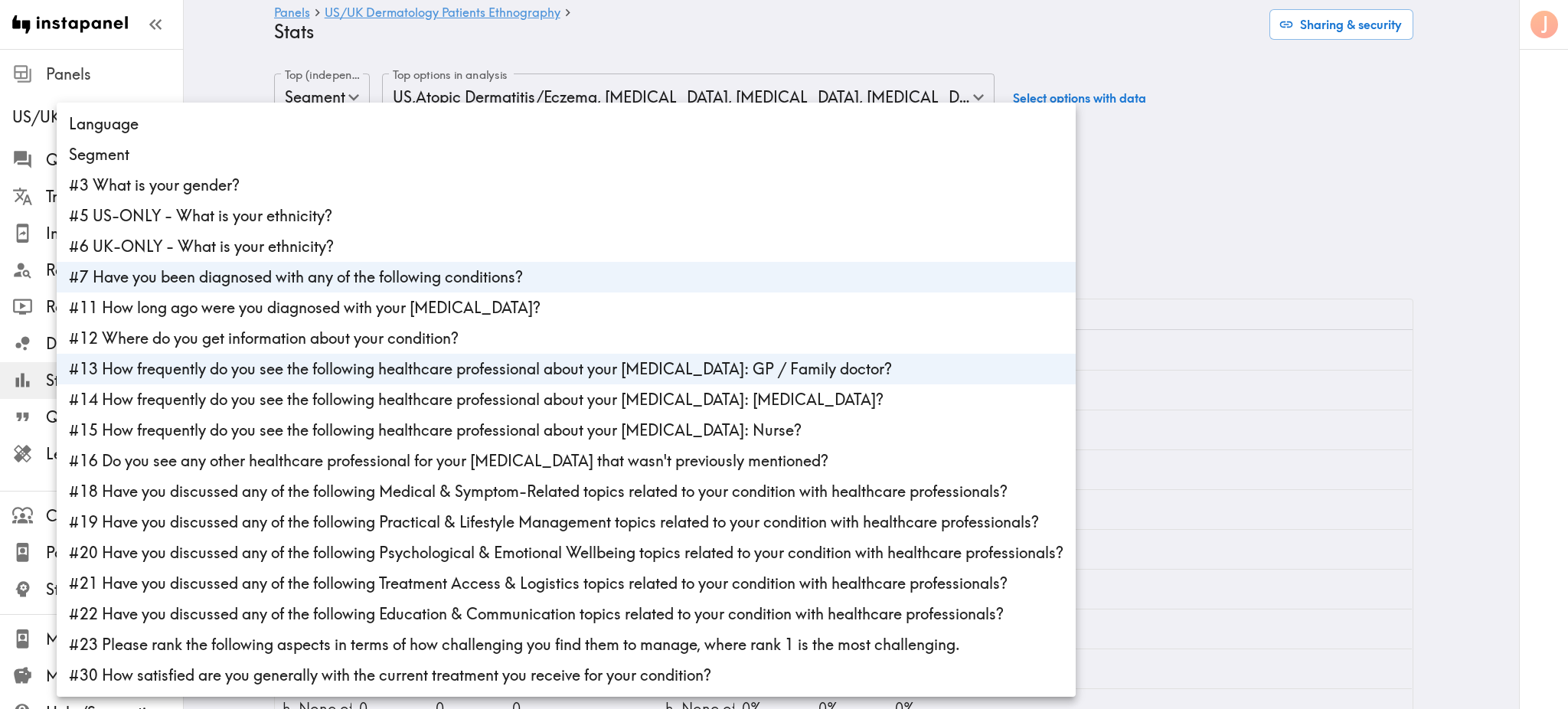
click at [430, 372] on li "#13 How frequently do you see the following healthcare professional about your …" at bounding box center [565, 368] width 1019 height 30
type input "25684cfa-0838-4400-8753-6120f80efcb0"
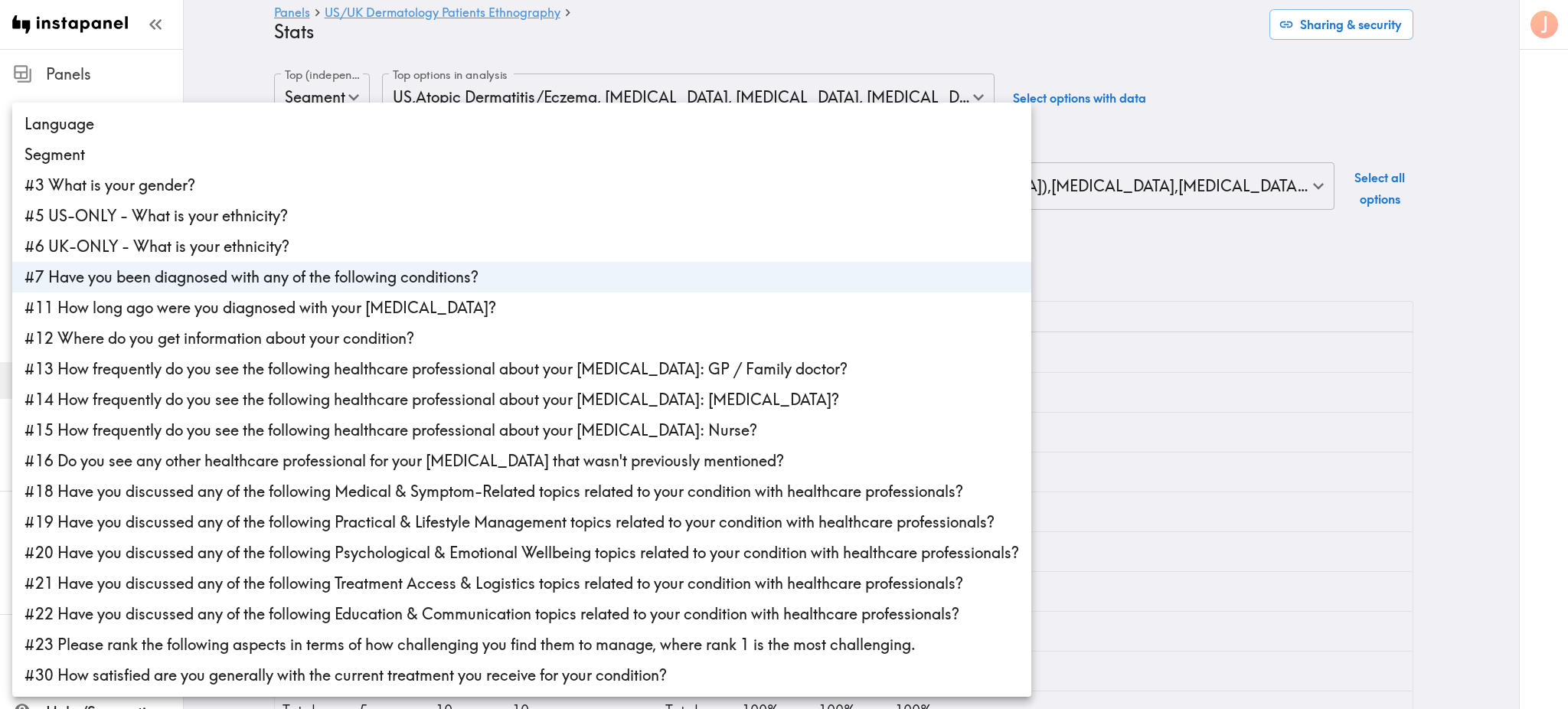
click at [1193, 235] on div at bounding box center [784, 354] width 1568 height 709
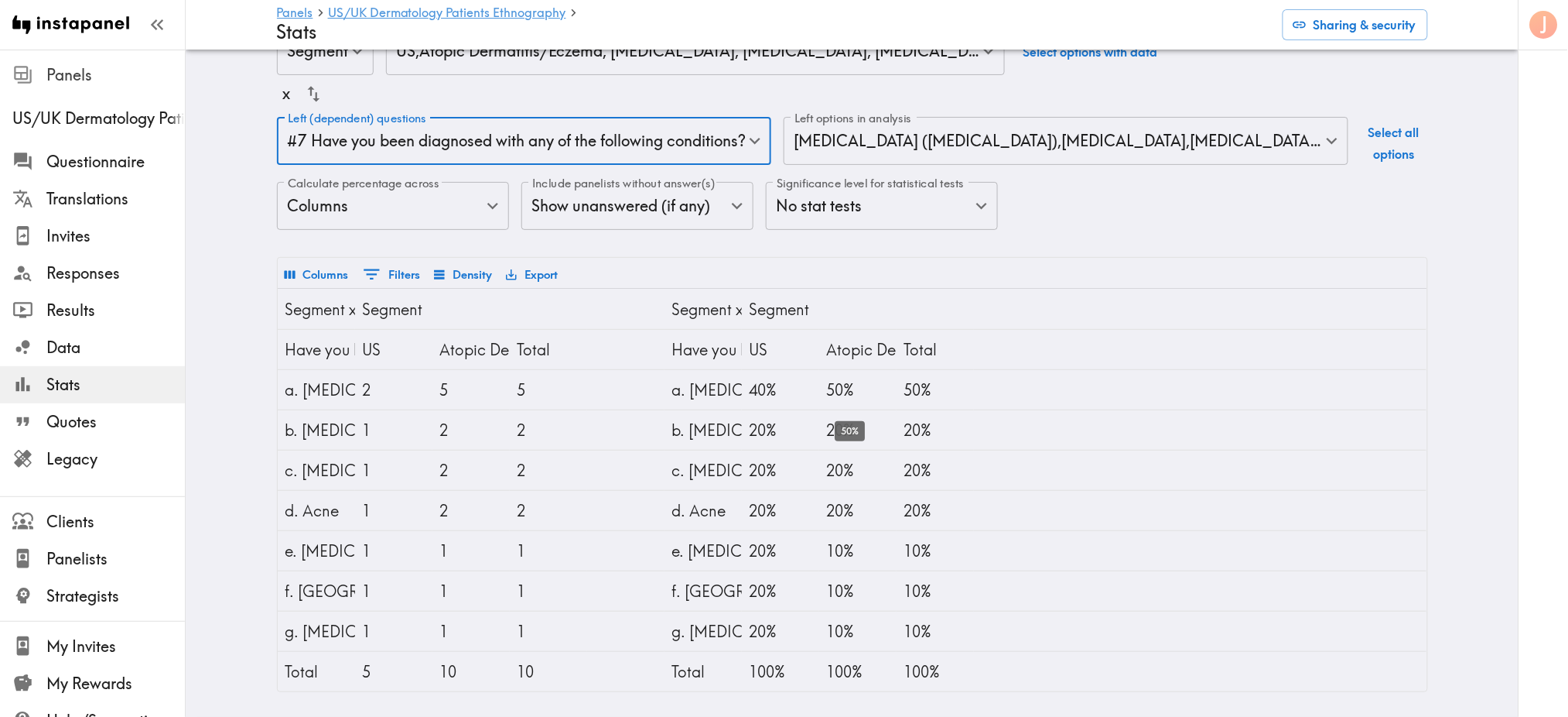
scroll to position [63, 0]
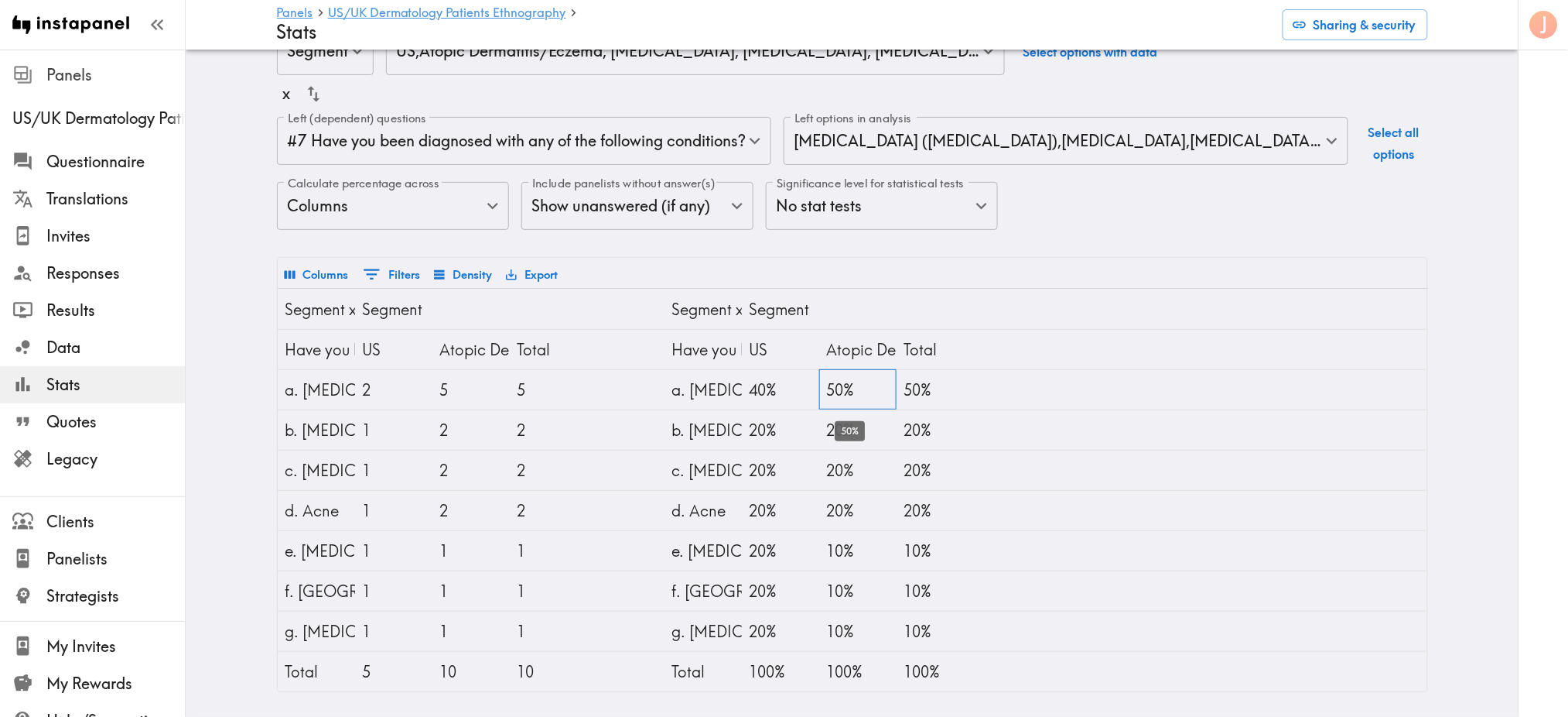
click at [858, 370] on div "50%" at bounding box center [858, 390] width 62 height 39
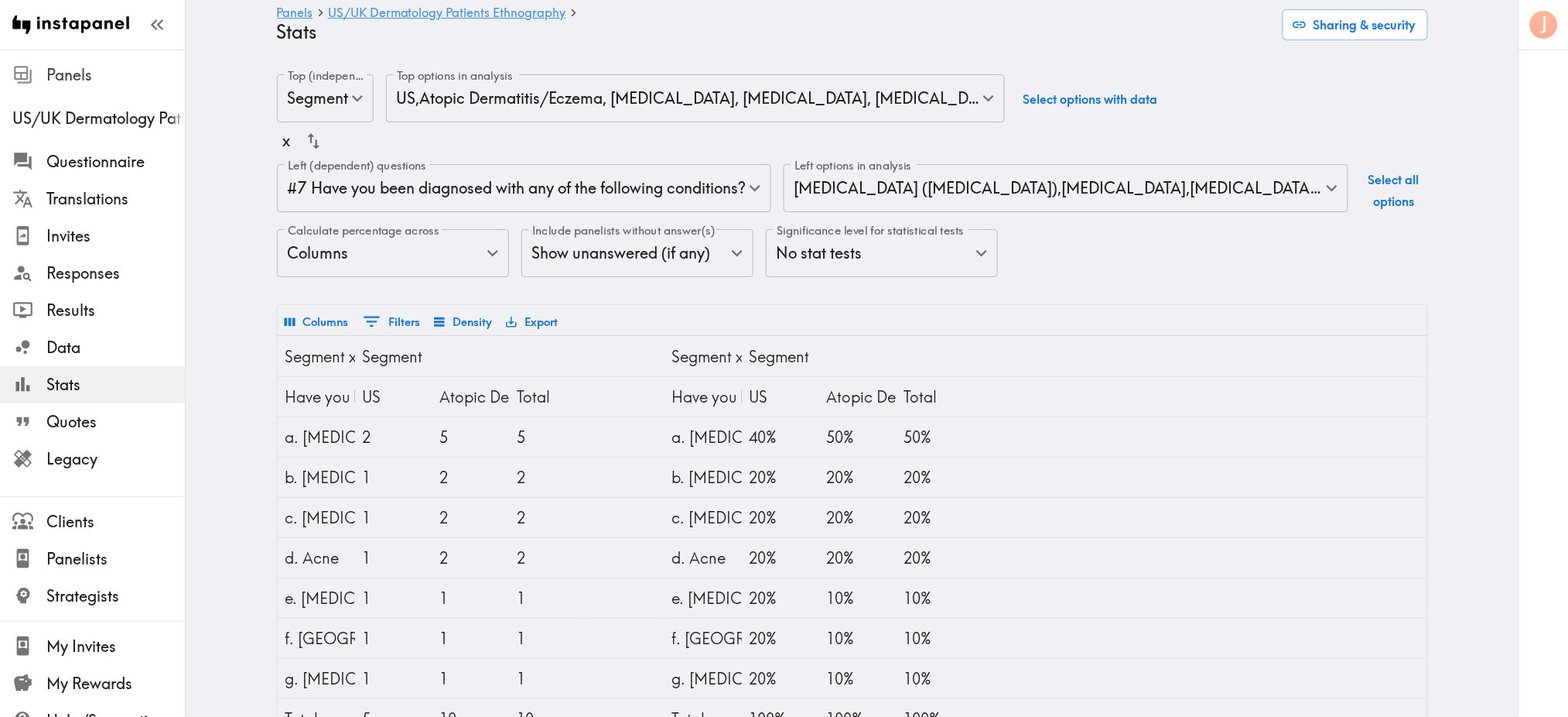
click at [624, 99] on body "Instapanel - Panels - US/UK Dermatology Patients Ethnography - Stats Panels US/…" at bounding box center [784, 407] width 1568 height 714
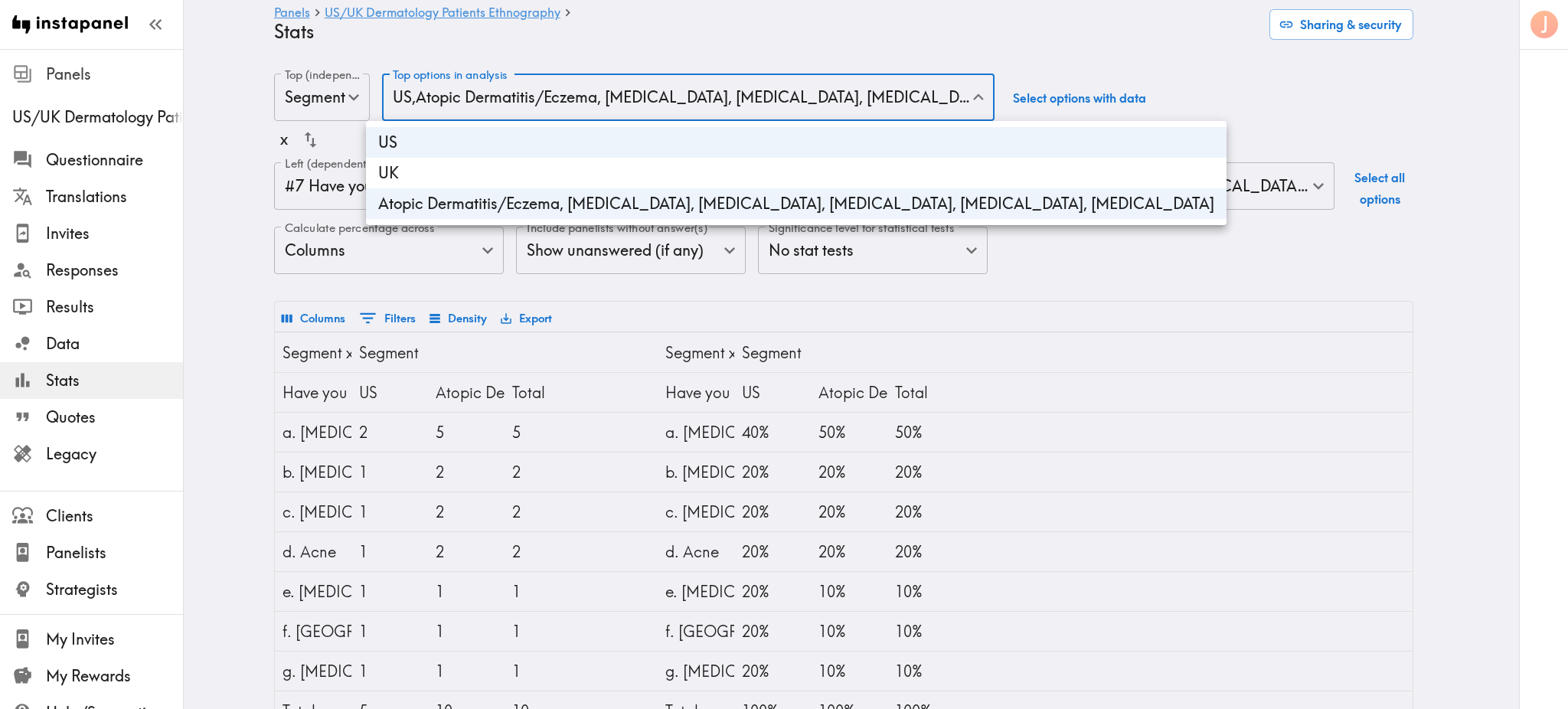
click at [584, 177] on li "UK" at bounding box center [797, 172] width 861 height 30
type input "d1042510-5ecd-4c98-b415-d167277a388e,fb48c97c-d14c-4f32-aeaa-01a8085b0cef,e1475…"
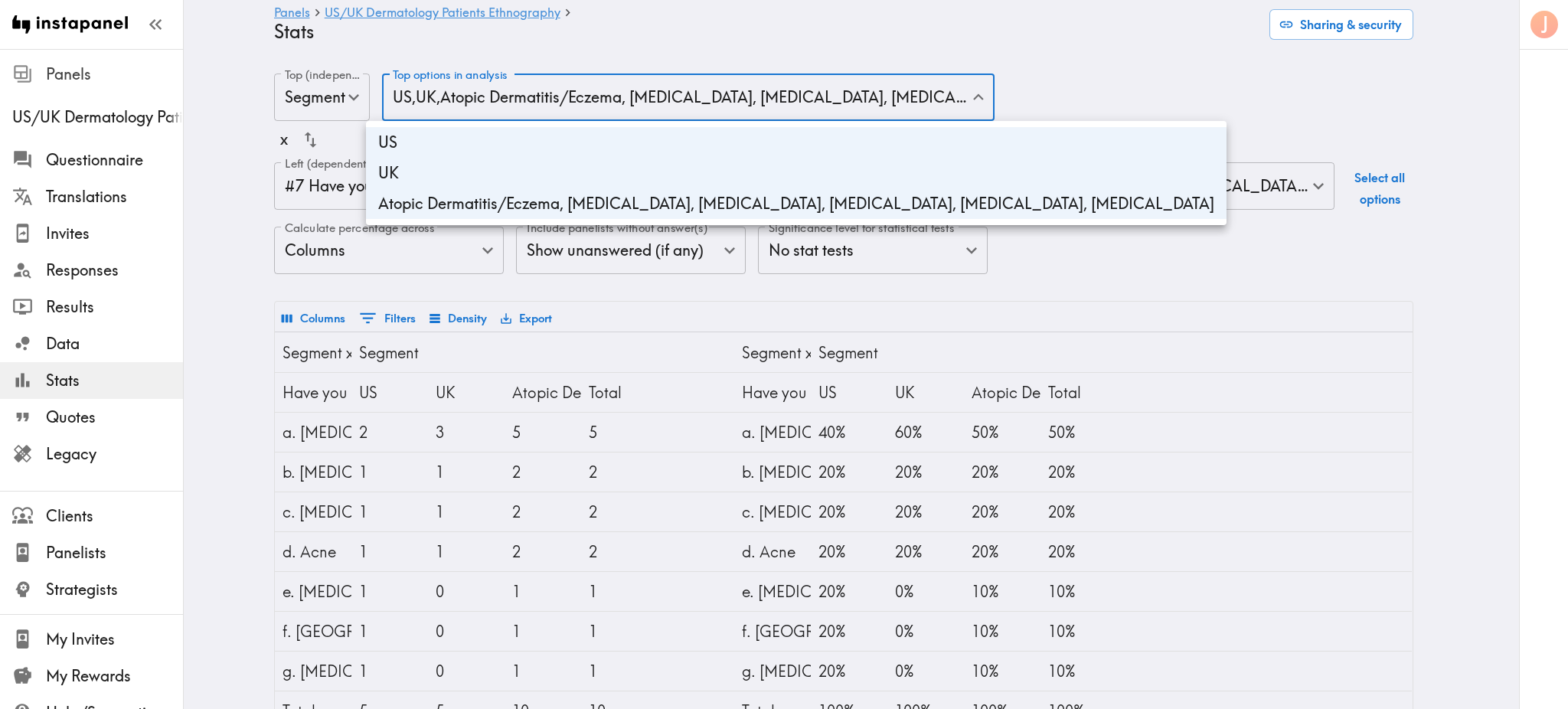
click at [1066, 100] on div at bounding box center [784, 354] width 1568 height 709
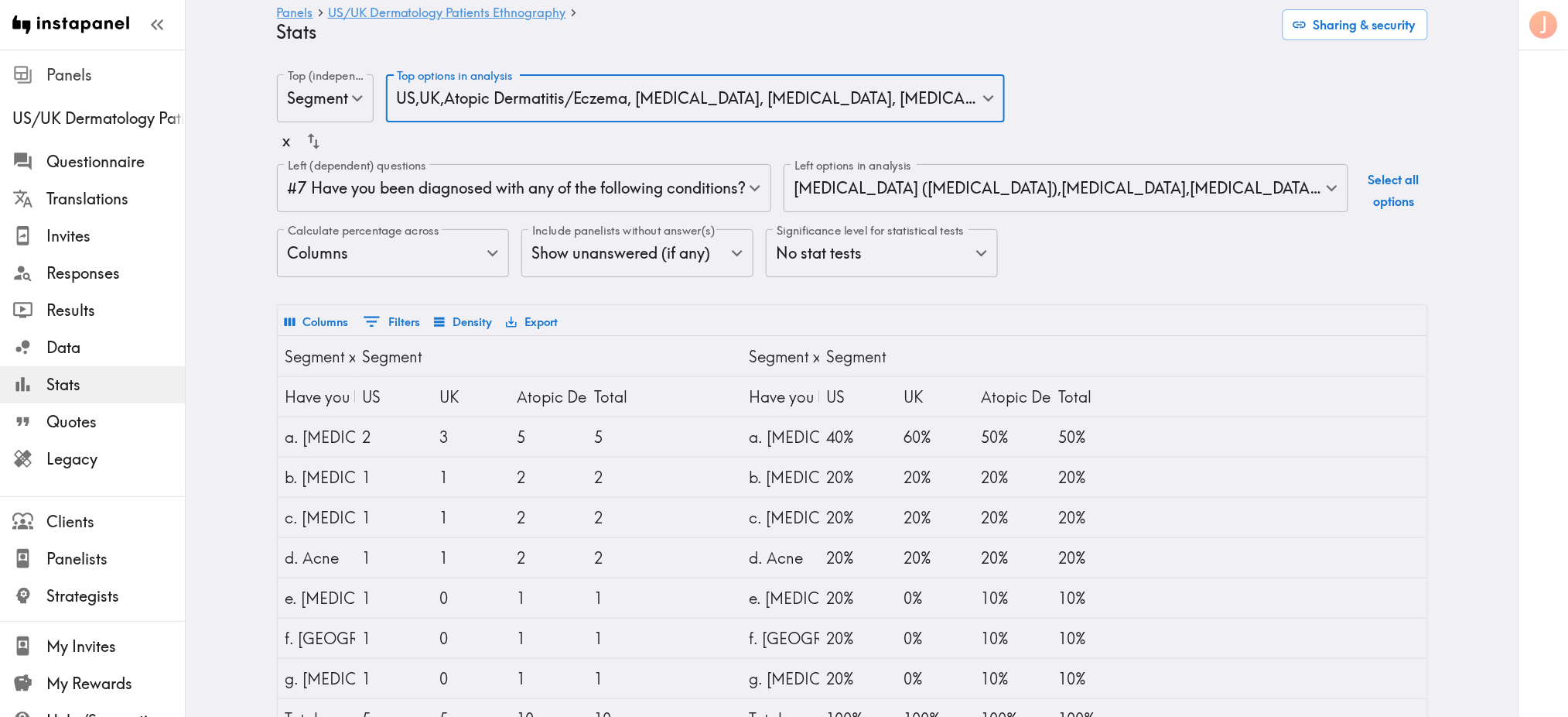
click at [1307, 5] on div "Panels US/UK Dermatology Patients Ethnography Stats Sharing & security" at bounding box center [851, 25] width 1151 height 50
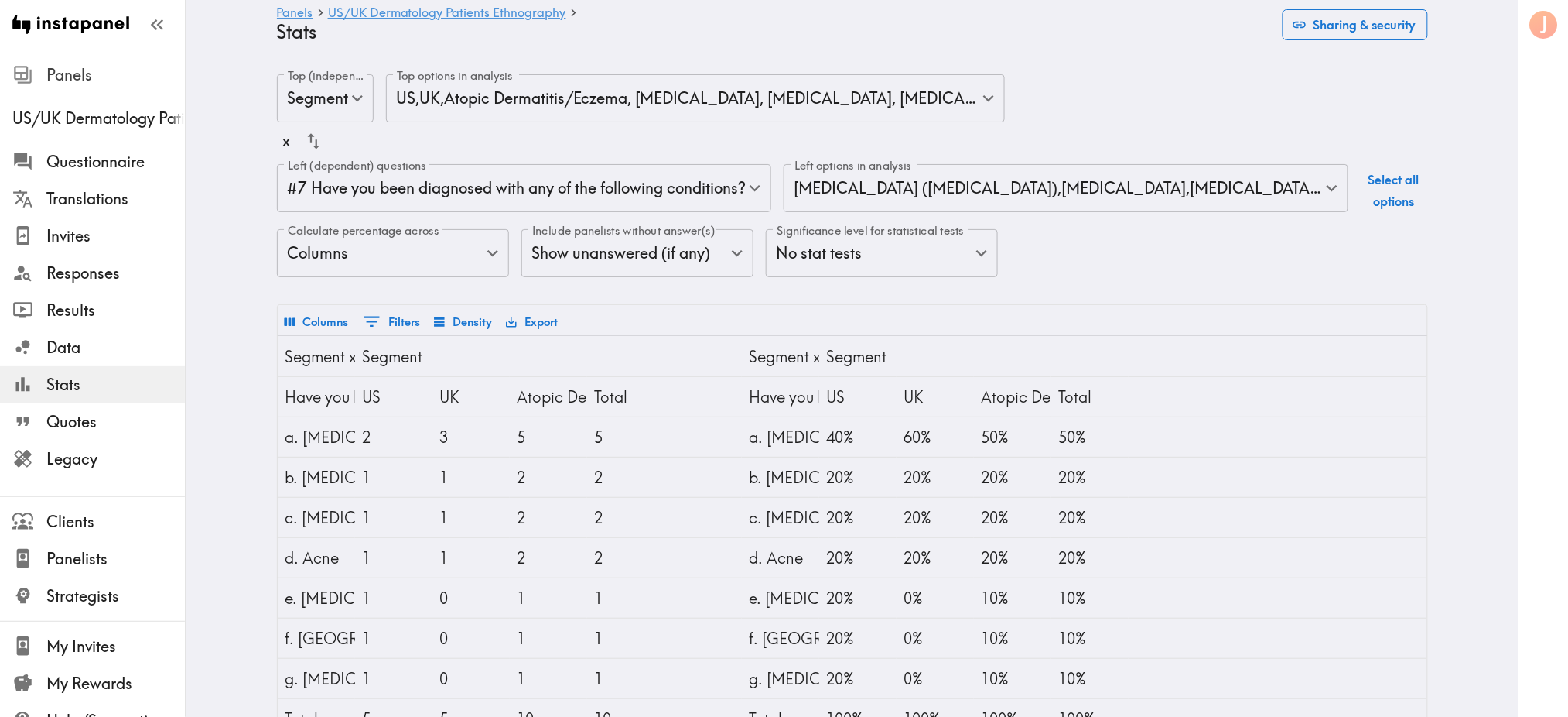
click at [1340, 35] on button "Sharing & security" at bounding box center [1355, 25] width 145 height 31
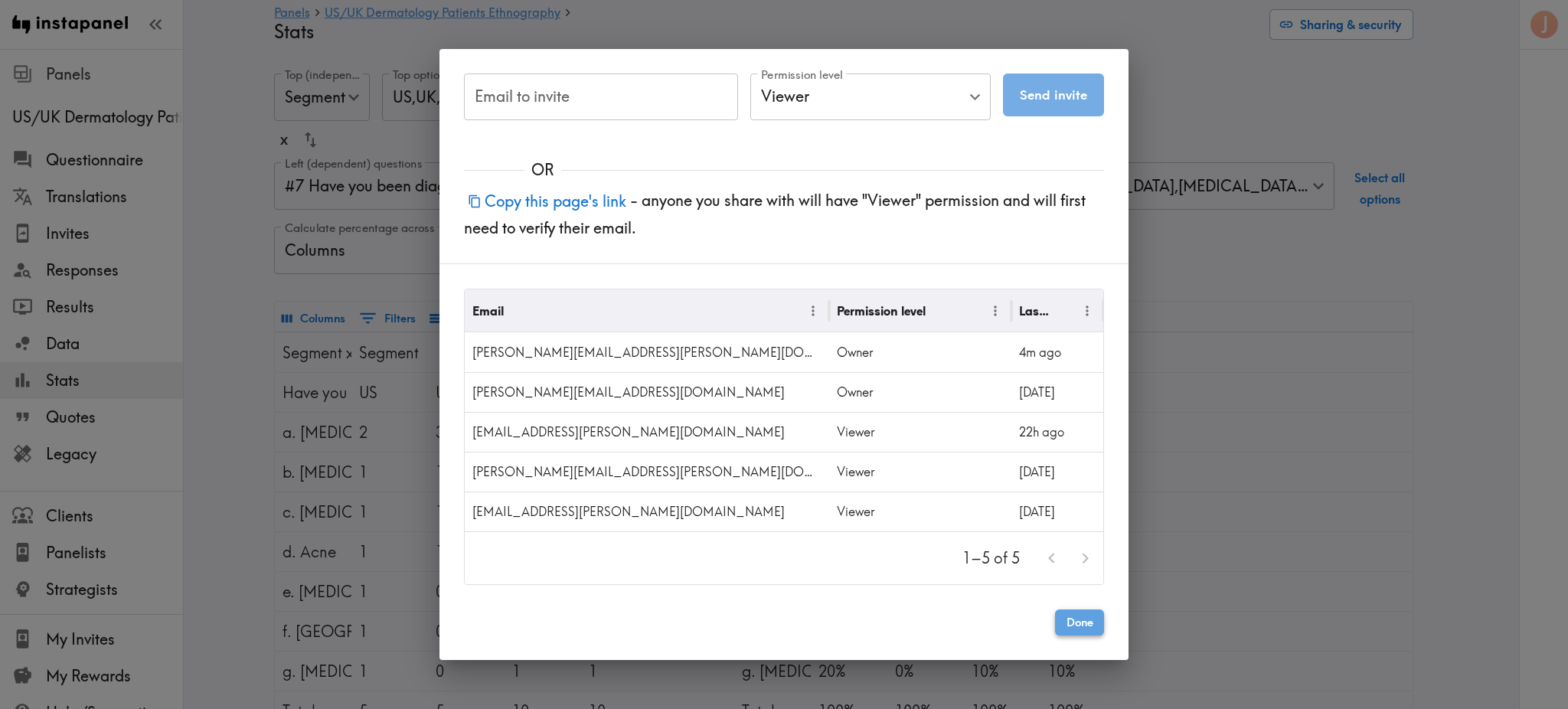
click at [1088, 628] on button "Done" at bounding box center [1079, 622] width 49 height 26
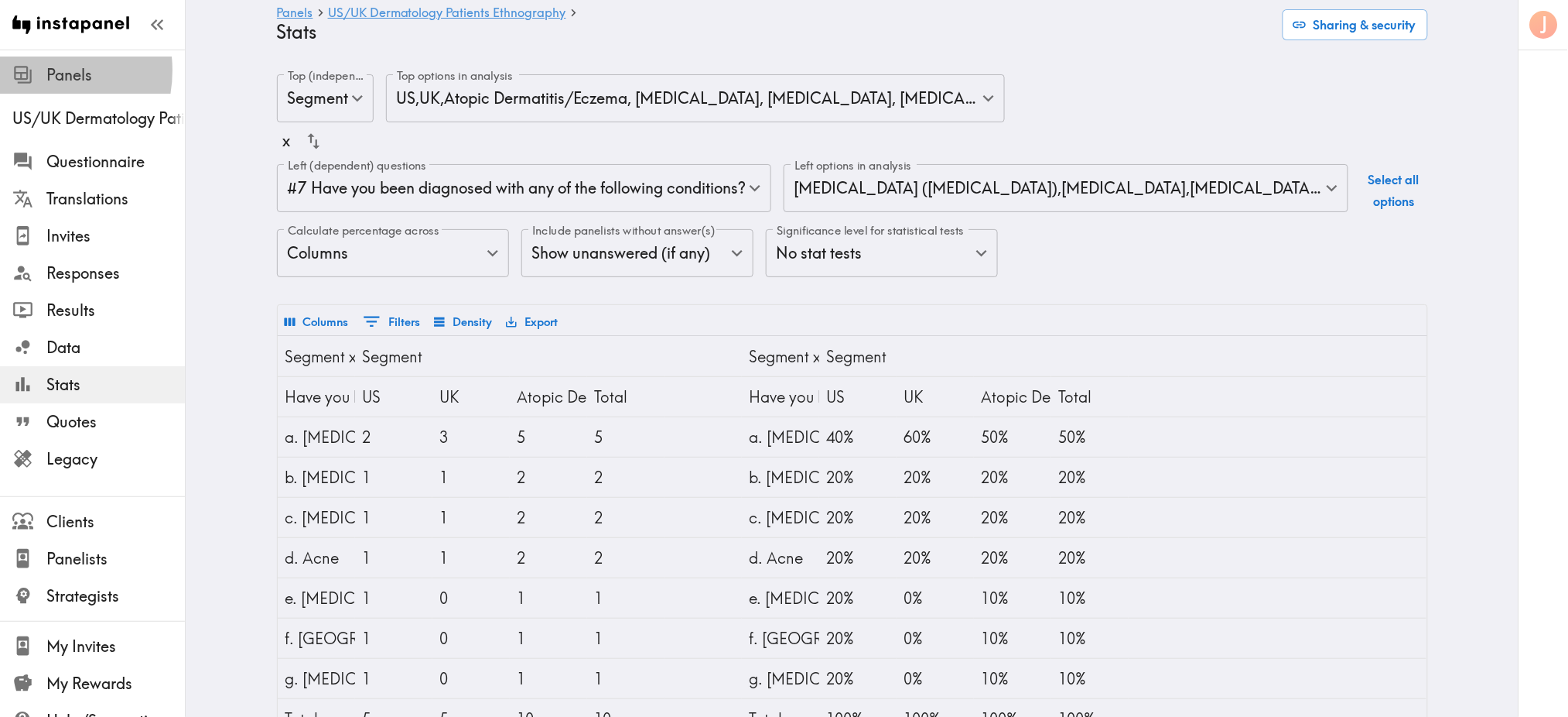
click at [31, 70] on icon at bounding box center [24, 77] width 14 height 14
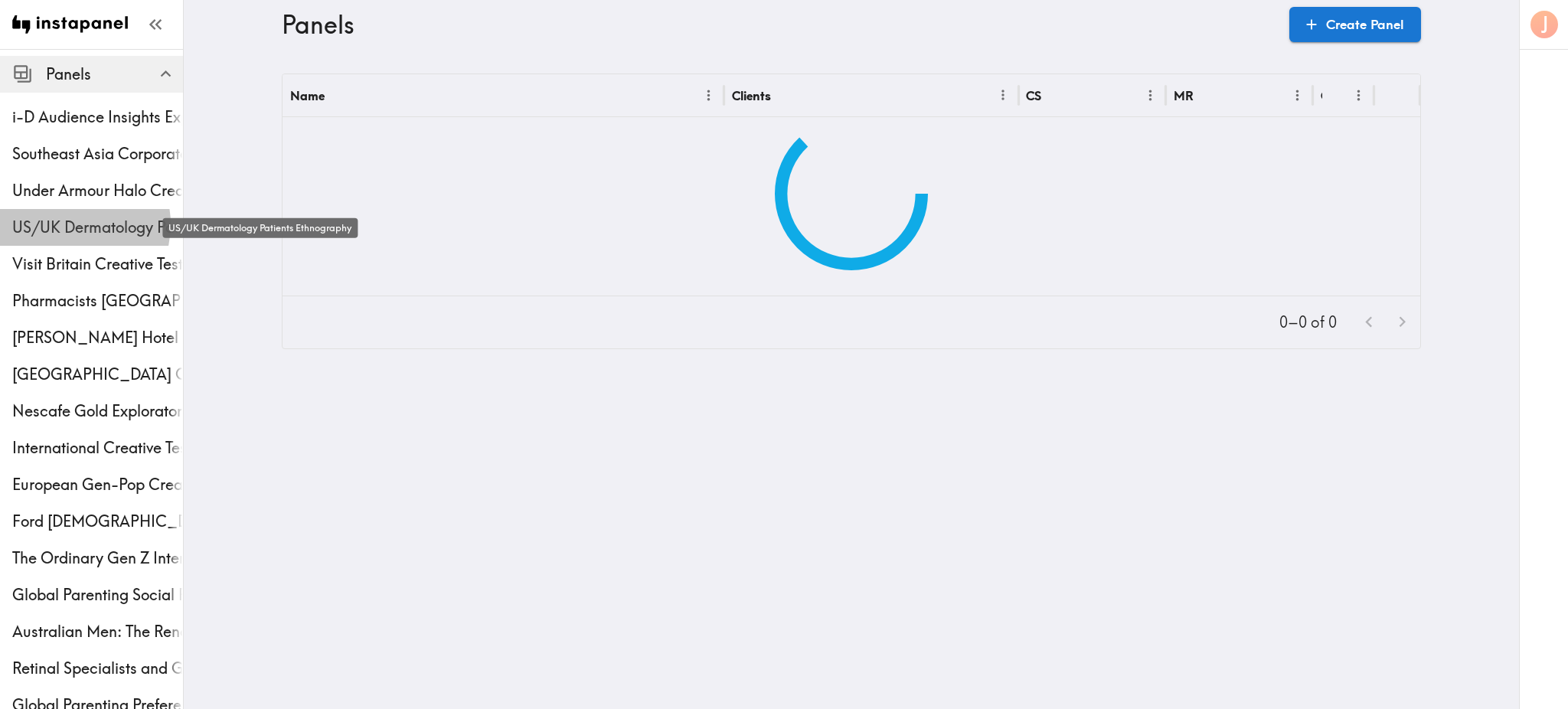
click at [69, 224] on span "US/UK Dermatology Patients Ethnography" at bounding box center [97, 227] width 171 height 22
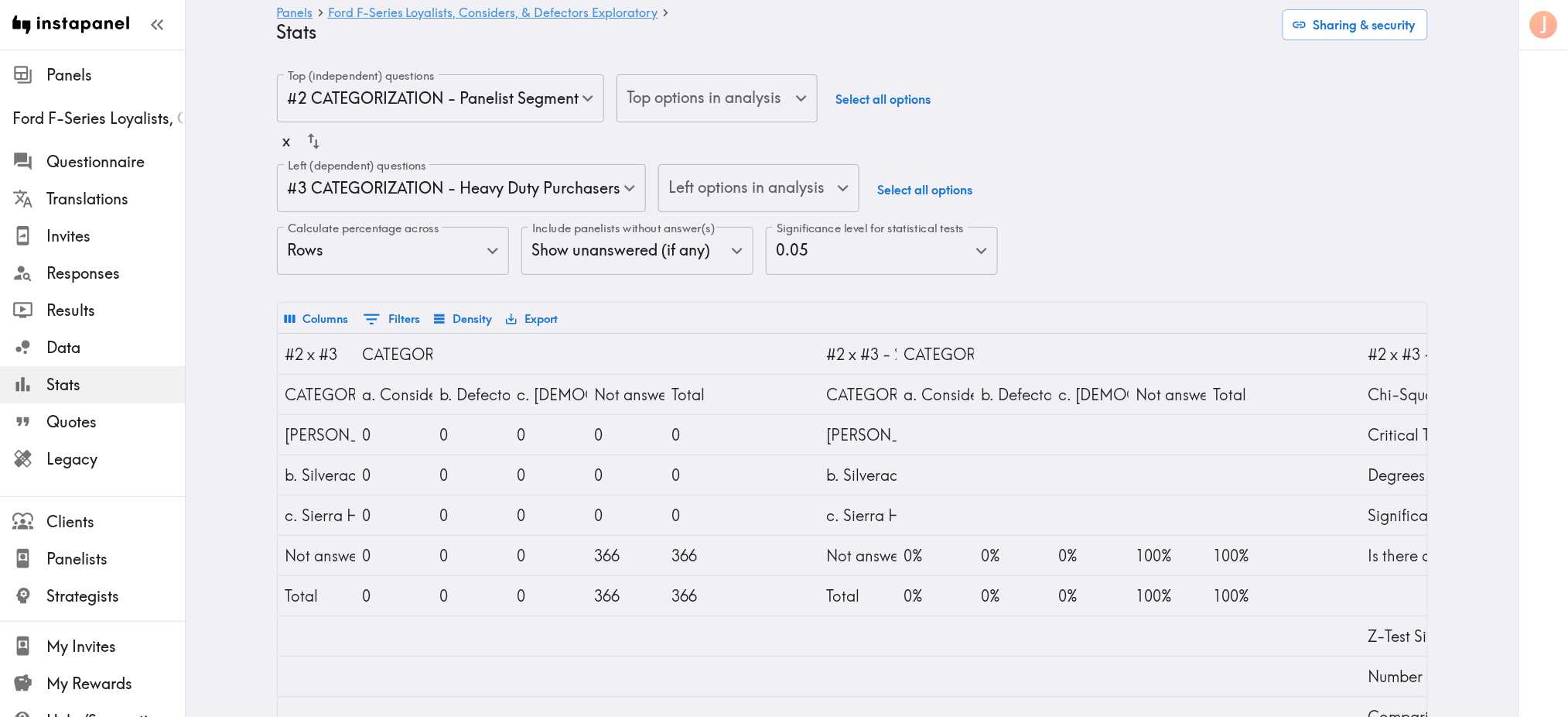
click at [335, 313] on button "Columns" at bounding box center [317, 319] width 72 height 26
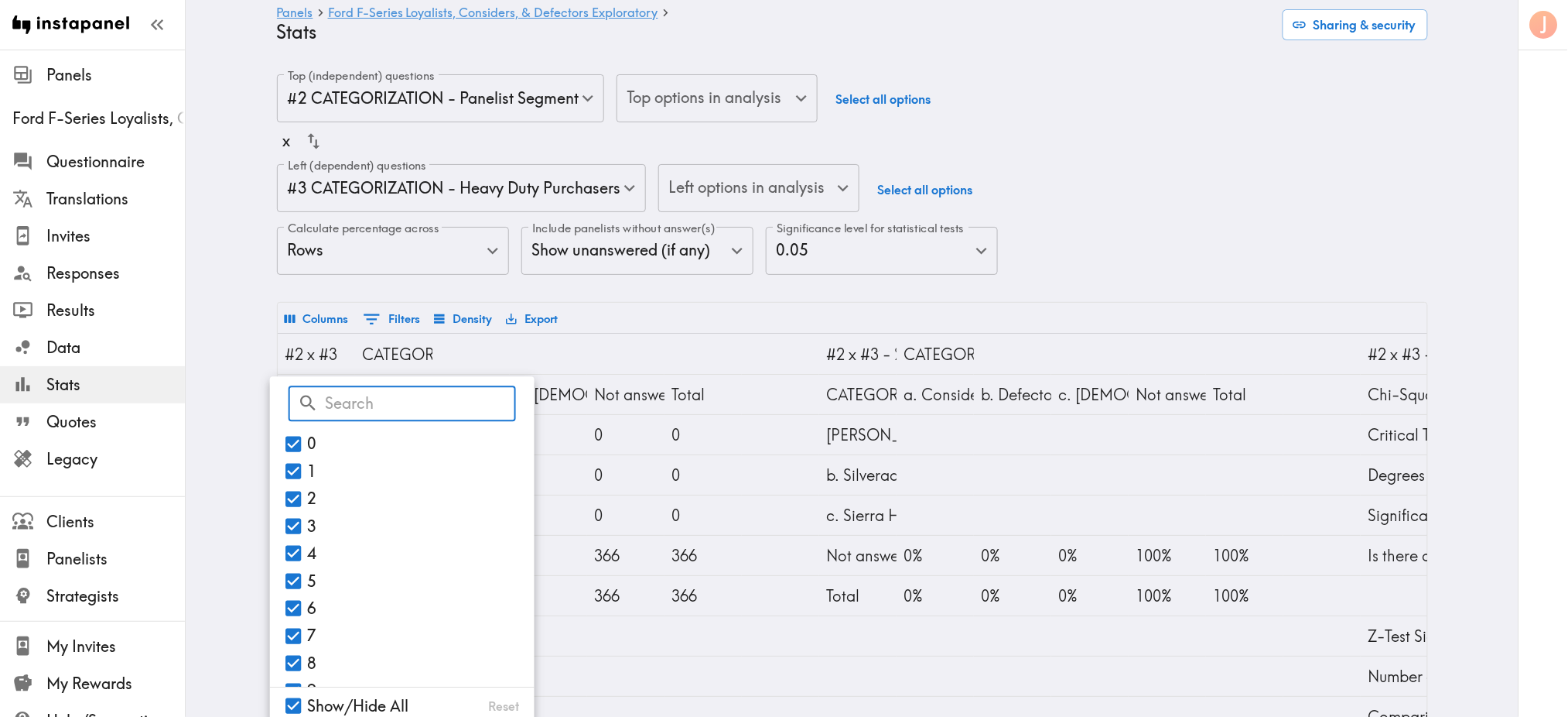
click at [335, 313] on button "Columns" at bounding box center [317, 319] width 72 height 26
